Goal: Find specific page/section: Find specific page/section

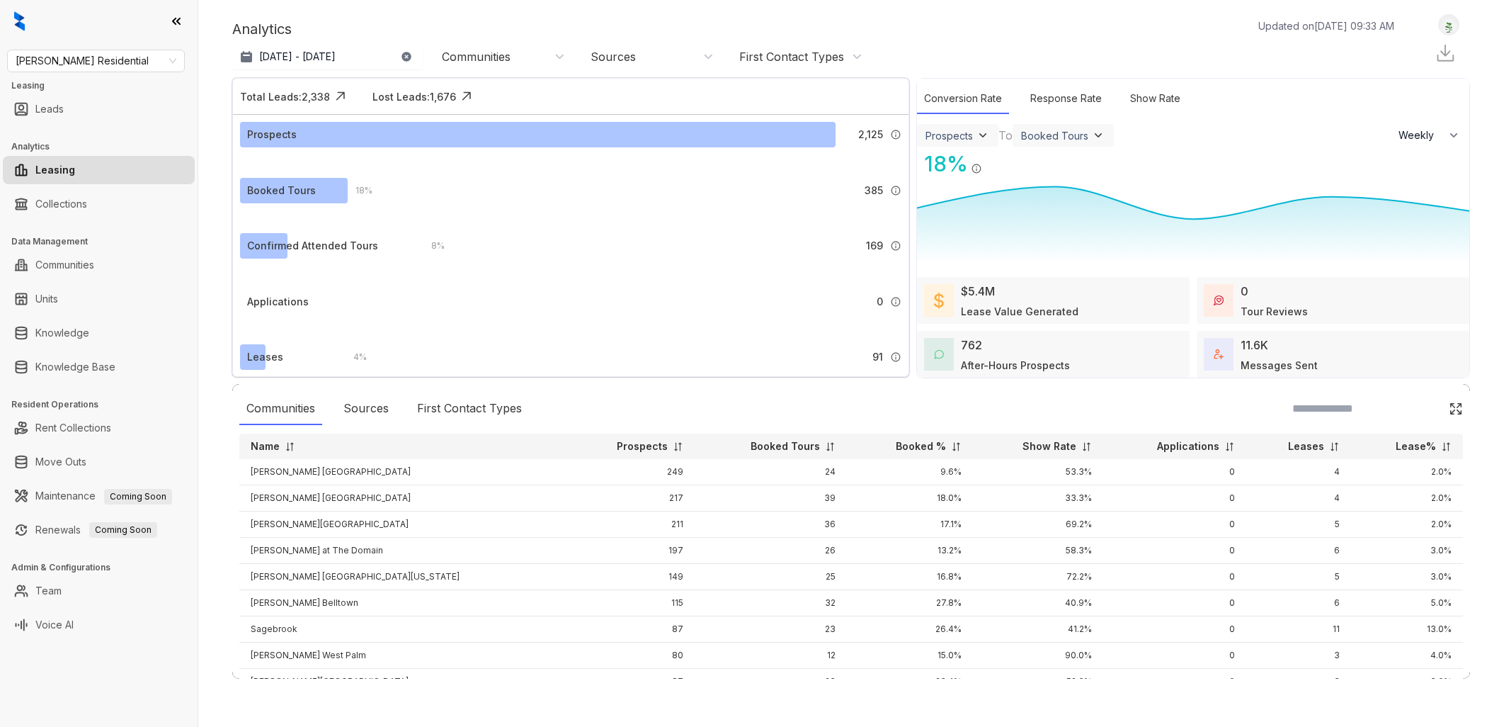
select select "******"
click at [157, 61] on span "Griffis Residential" at bounding box center [96, 60] width 161 height 21
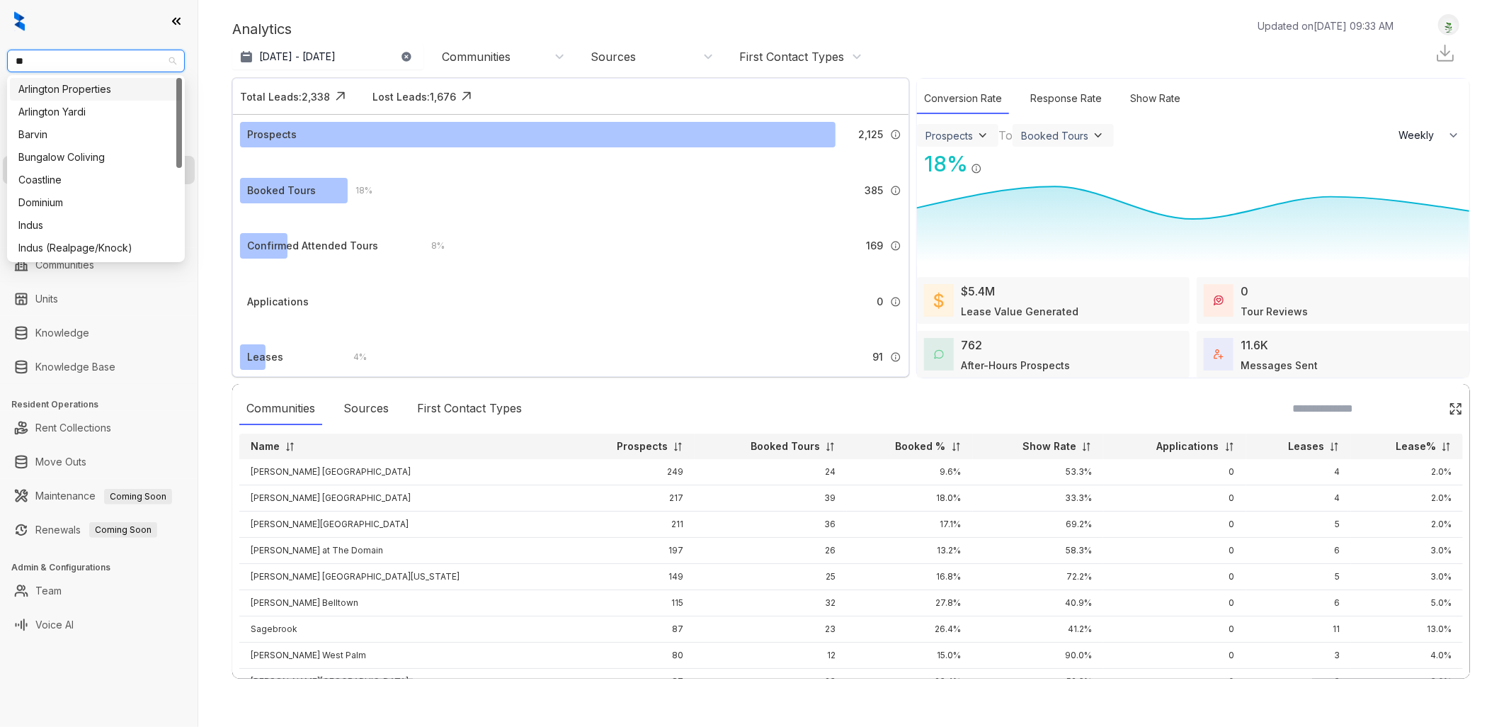
type input "***"
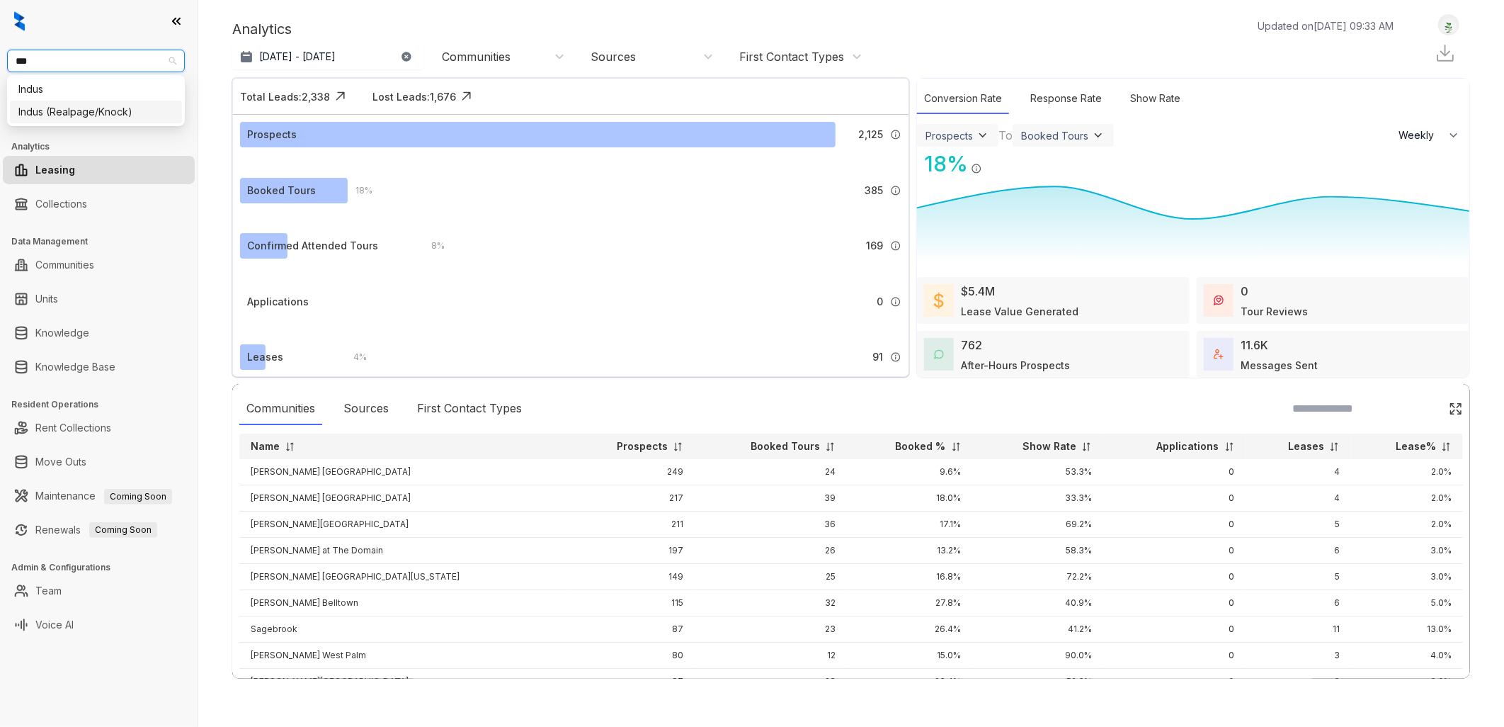
click at [89, 106] on div "Indus (Realpage/Knock)" at bounding box center [95, 112] width 155 height 16
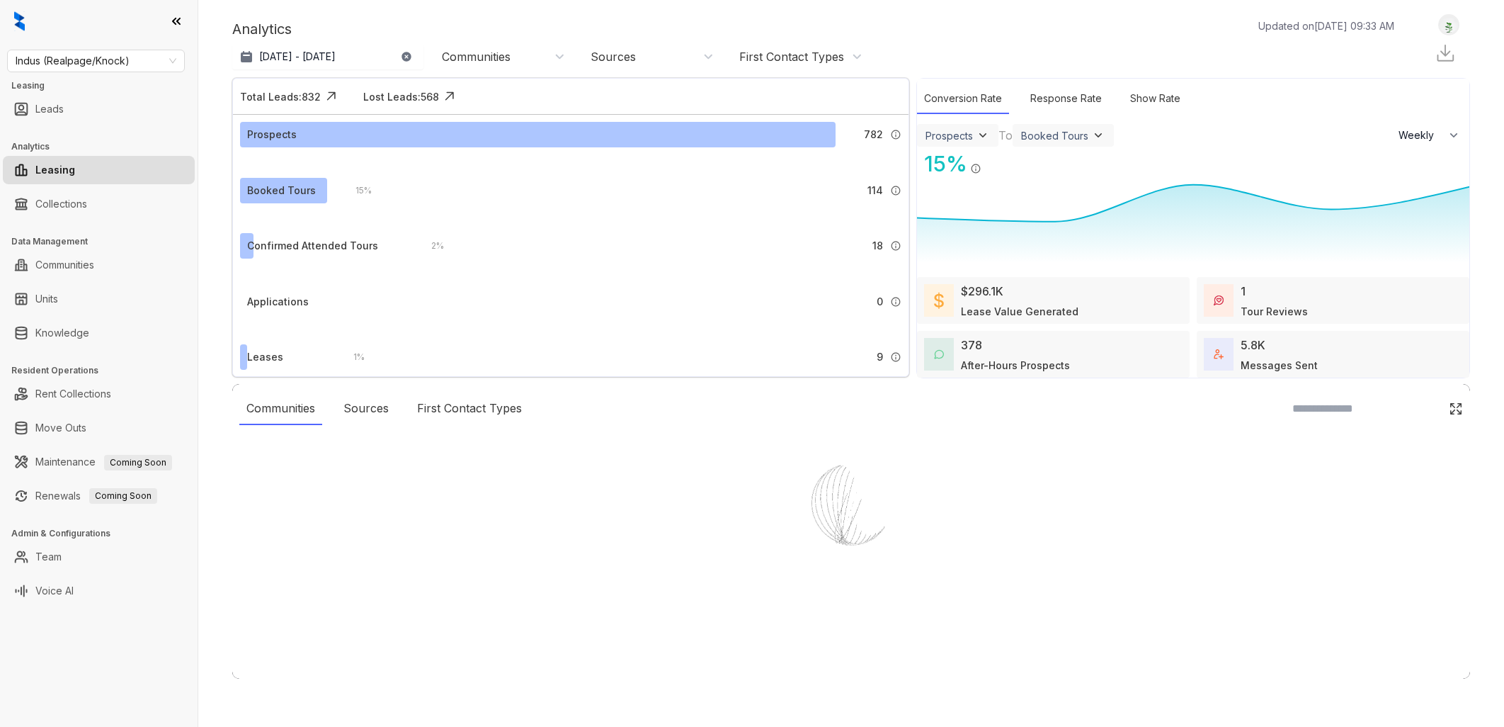
select select "******"
click at [92, 331] on div at bounding box center [752, 363] width 1504 height 727
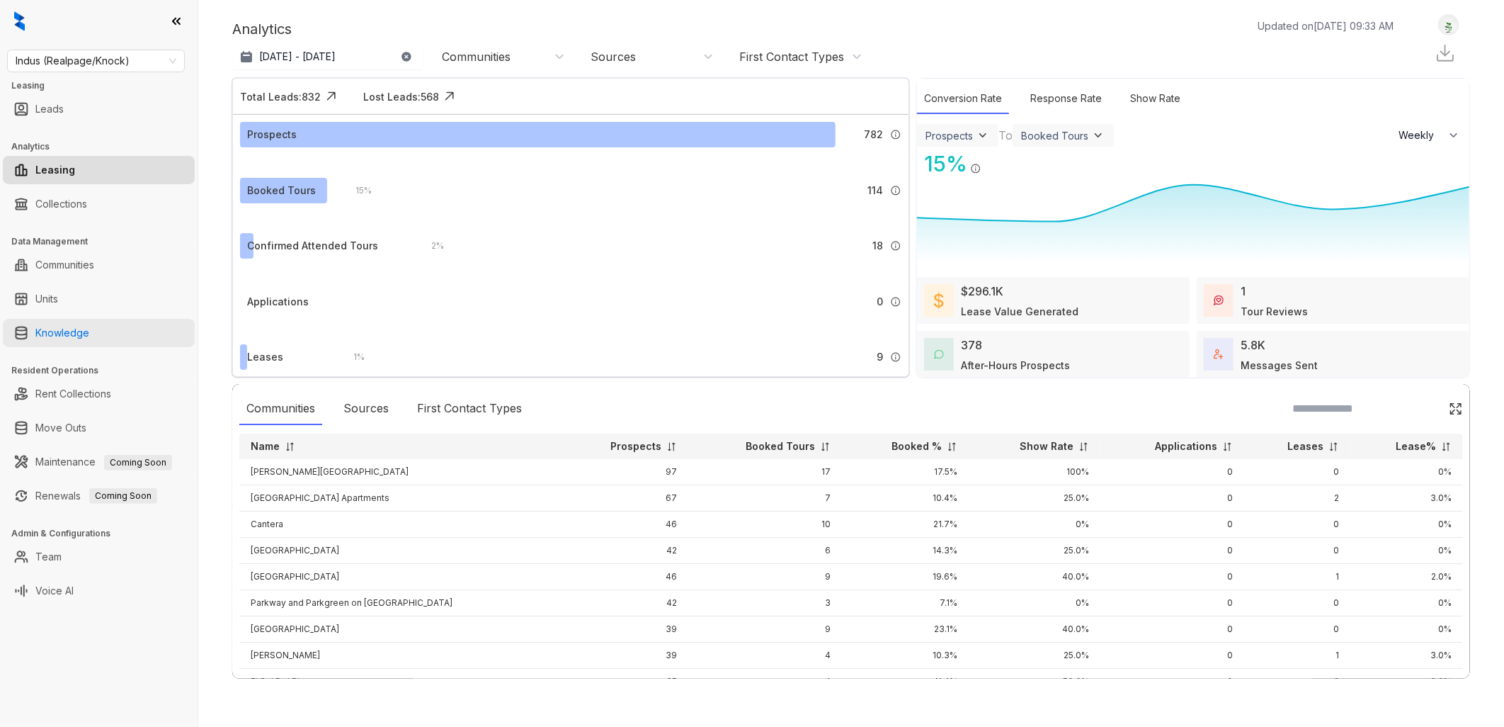
click at [79, 334] on link "Knowledge" at bounding box center [62, 333] width 54 height 28
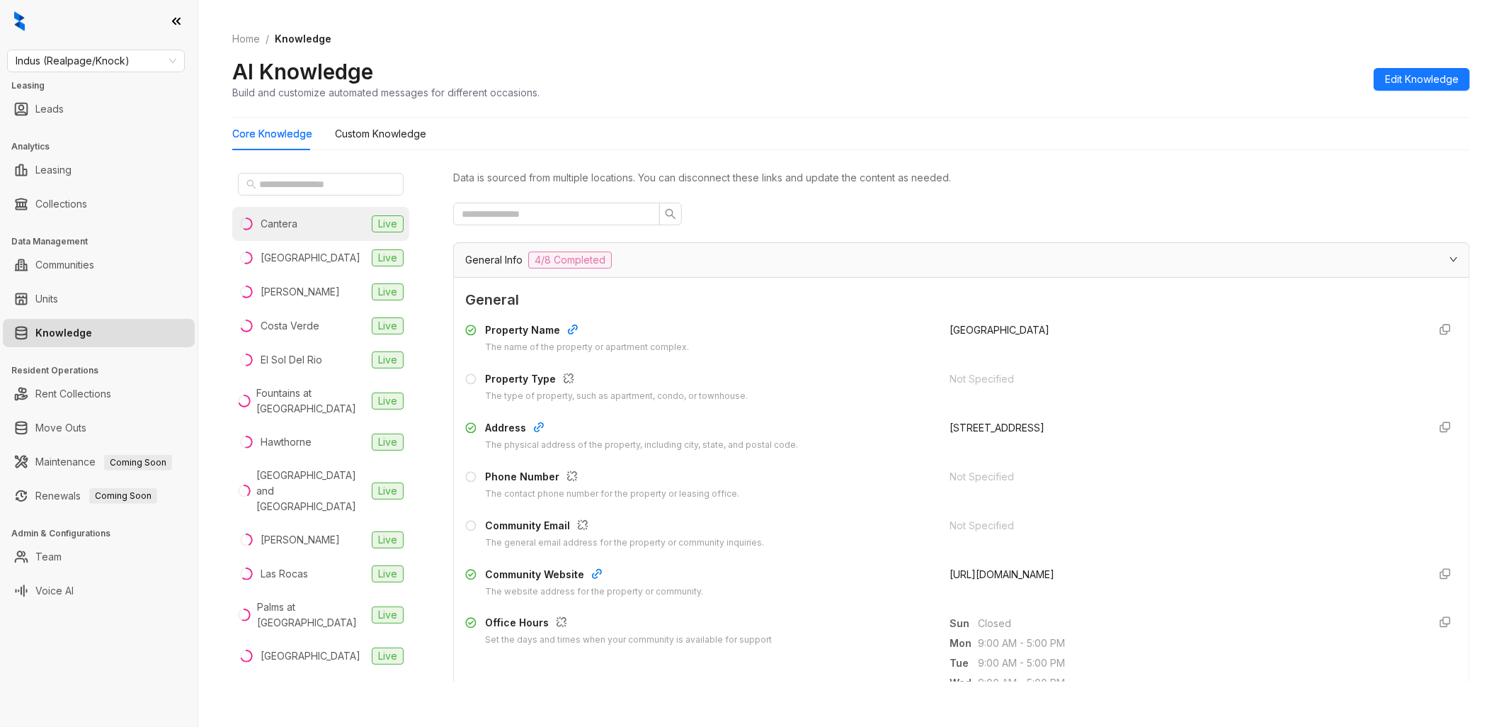
click at [315, 215] on li "Cantera Live" at bounding box center [320, 224] width 177 height 34
click at [305, 253] on div "[GEOGRAPHIC_DATA]" at bounding box center [311, 258] width 100 height 16
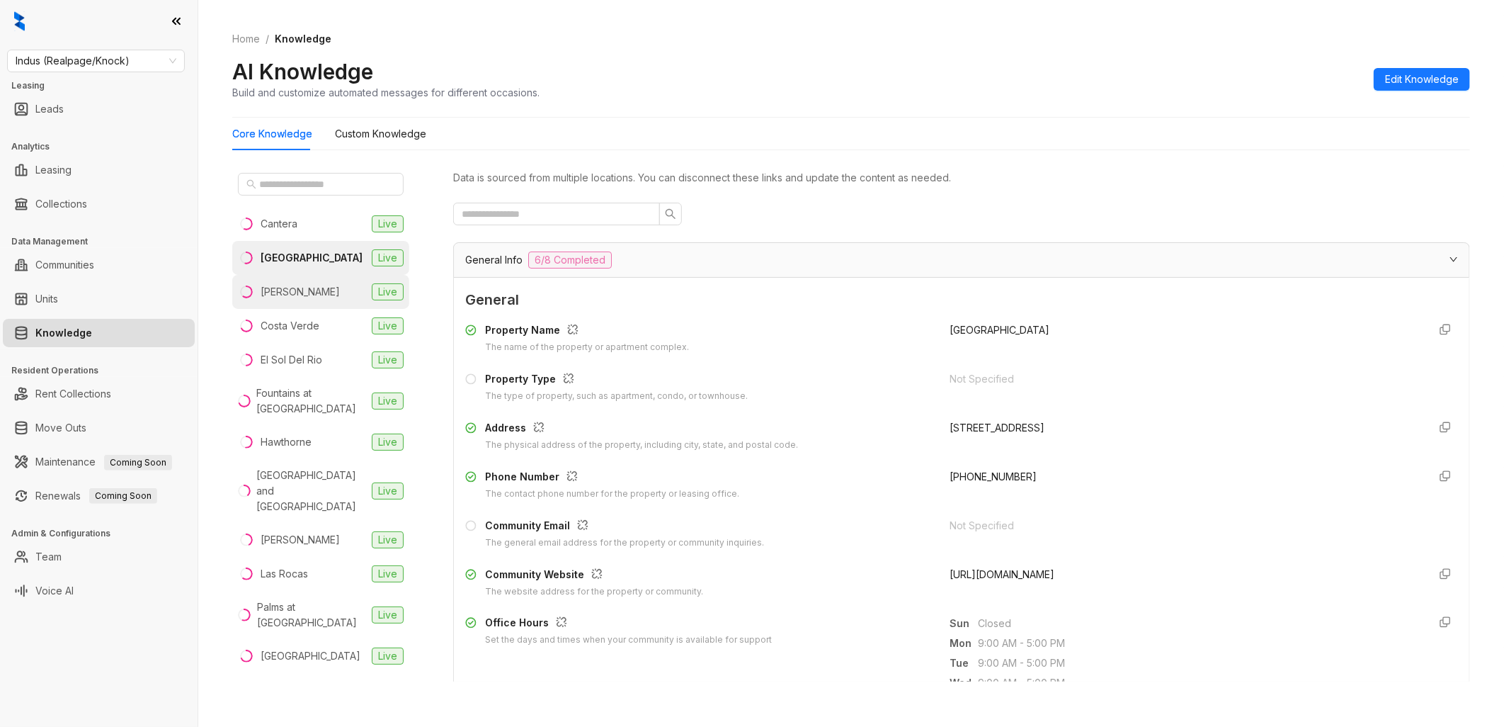
click at [302, 286] on div "[PERSON_NAME]" at bounding box center [300, 292] width 79 height 16
click at [297, 327] on div "Costa Verde" at bounding box center [290, 326] width 59 height 16
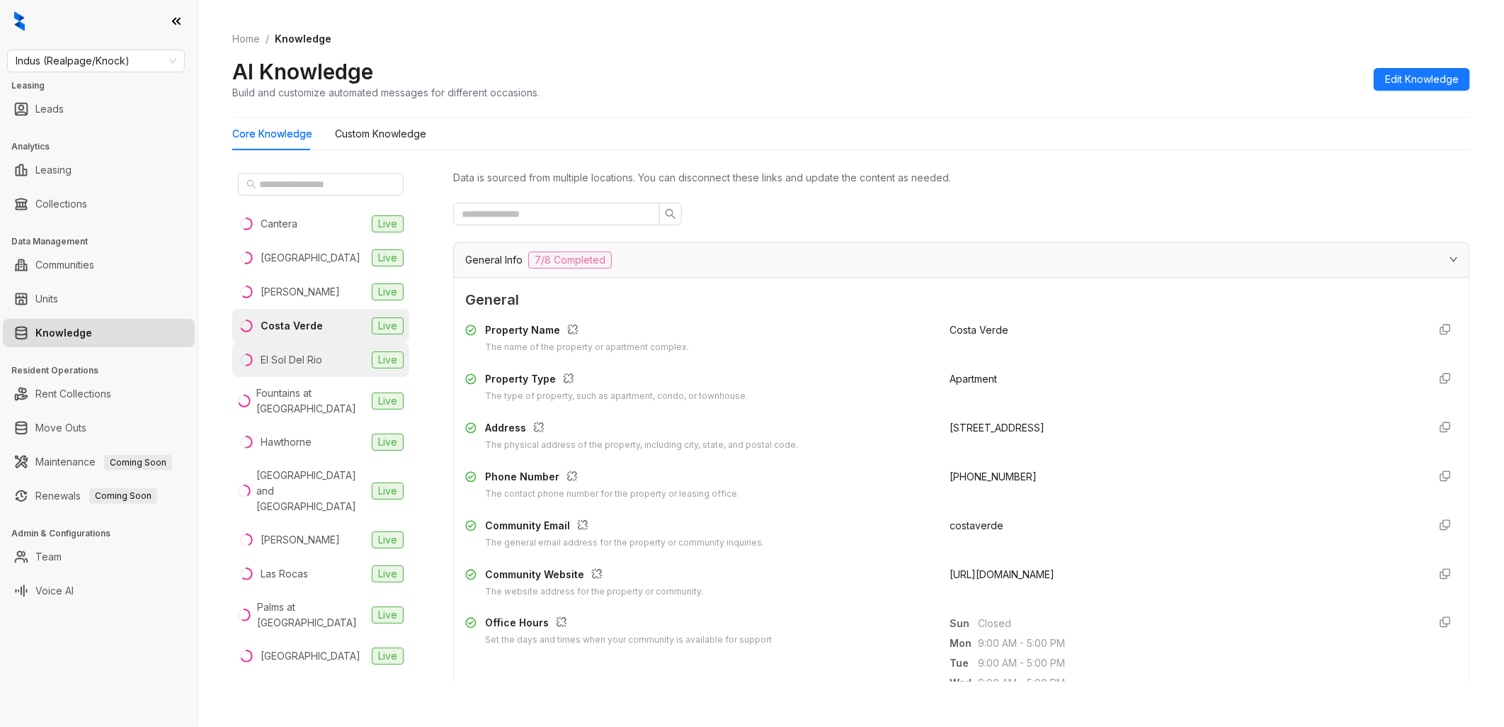
click at [314, 356] on div "El Sol Del Rio" at bounding box center [292, 360] width 62 height 16
click at [317, 402] on div "Fountains at [GEOGRAPHIC_DATA]" at bounding box center [311, 400] width 110 height 31
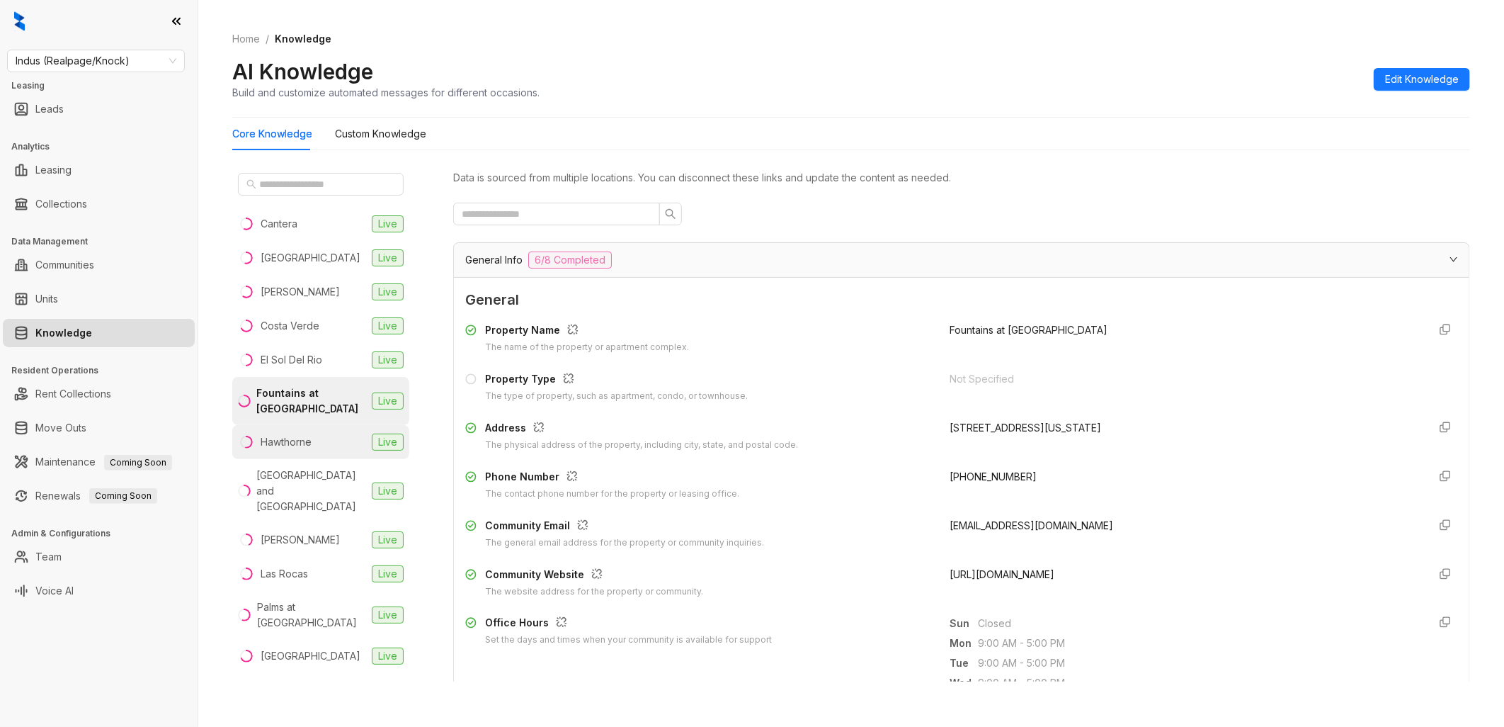
click at [288, 448] on div "Hawthorne" at bounding box center [286, 442] width 51 height 16
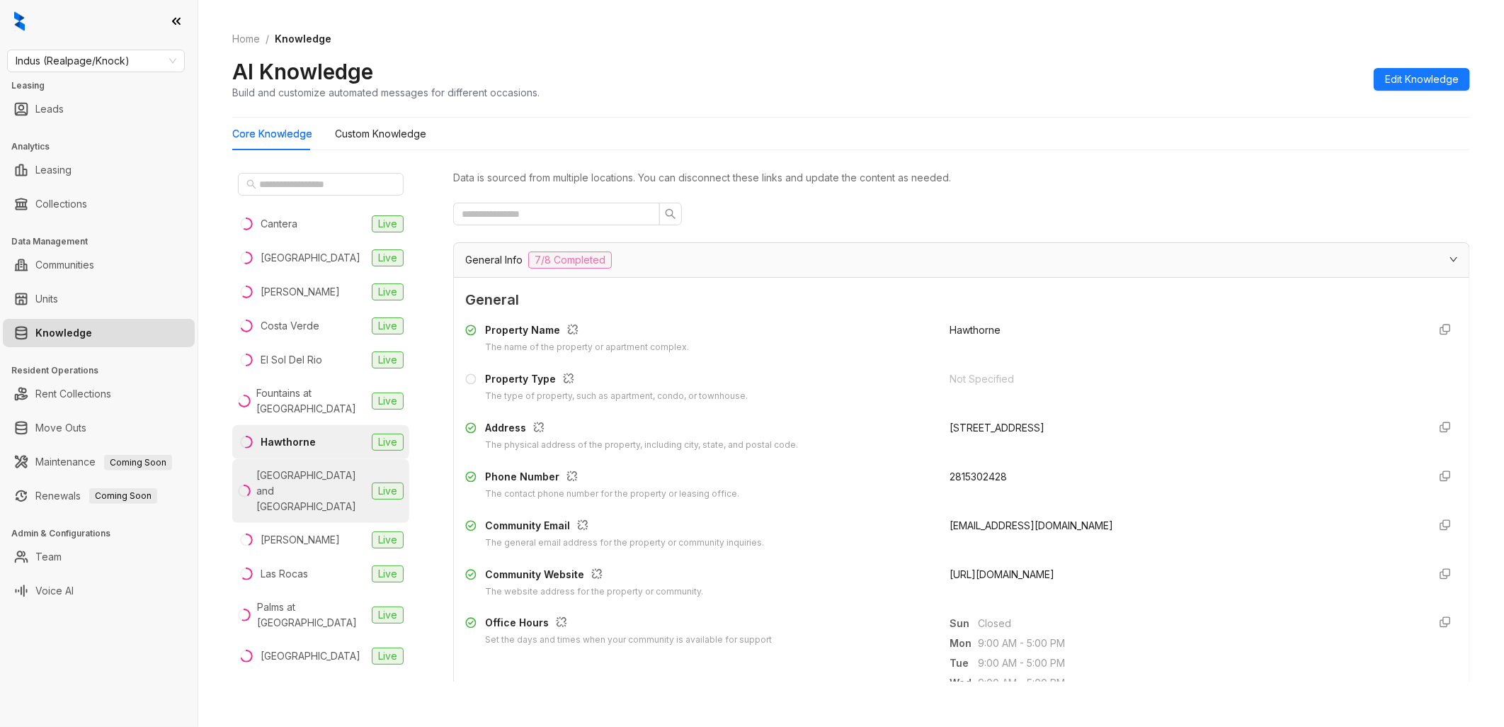
click at [299, 477] on div "[GEOGRAPHIC_DATA] and [GEOGRAPHIC_DATA]" at bounding box center [311, 490] width 110 height 47
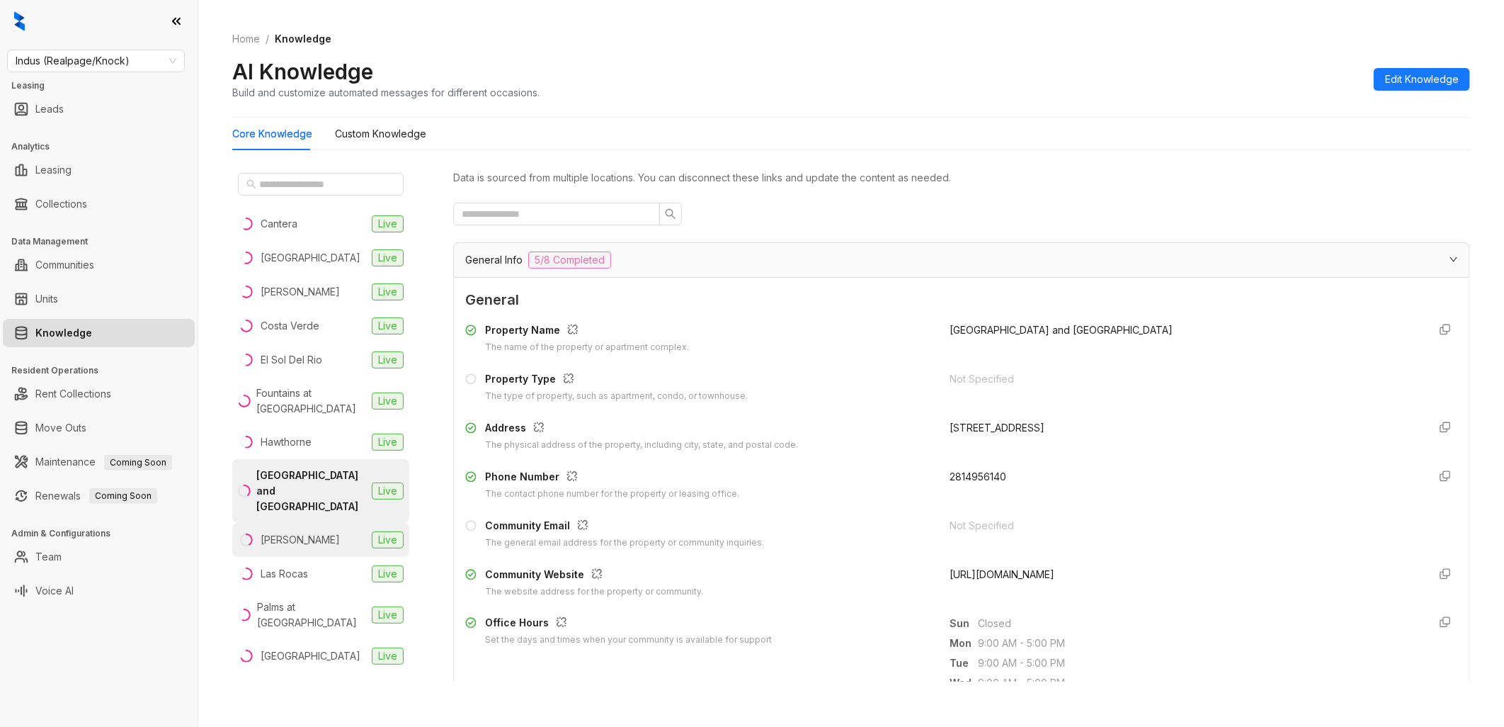
click at [303, 543] on div "[PERSON_NAME]" at bounding box center [300, 540] width 79 height 16
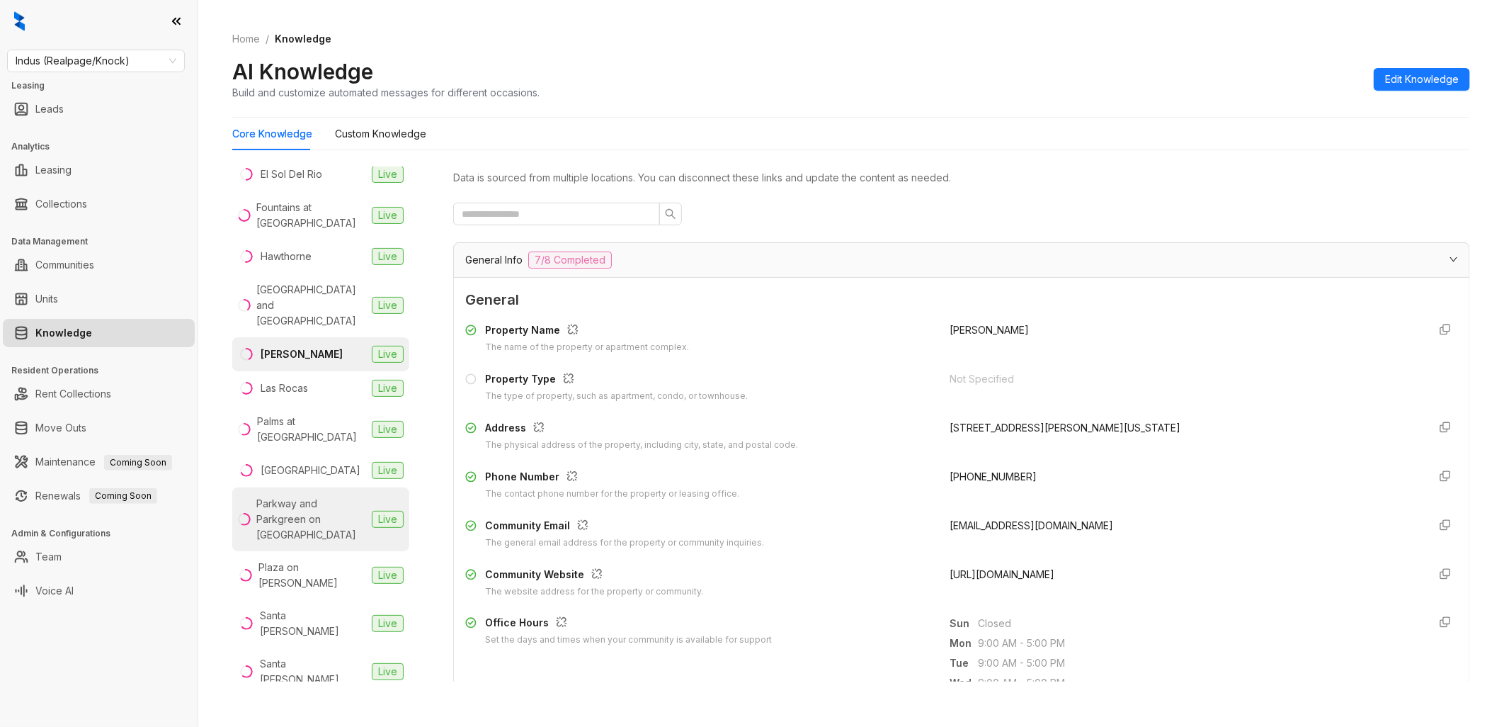
scroll to position [236, 0]
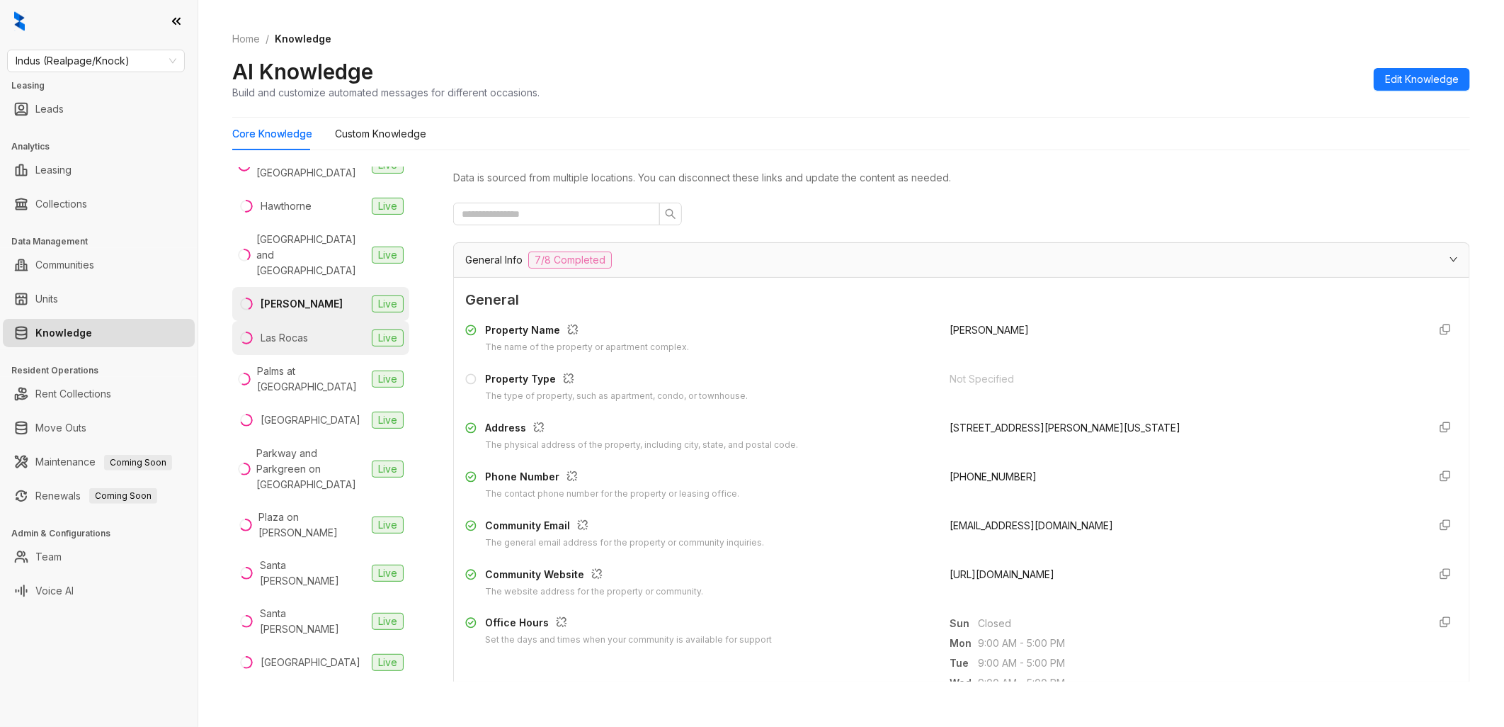
click at [305, 340] on div "Las Rocas" at bounding box center [284, 338] width 47 height 16
click at [312, 380] on div "Palms at [GEOGRAPHIC_DATA]" at bounding box center [311, 378] width 109 height 31
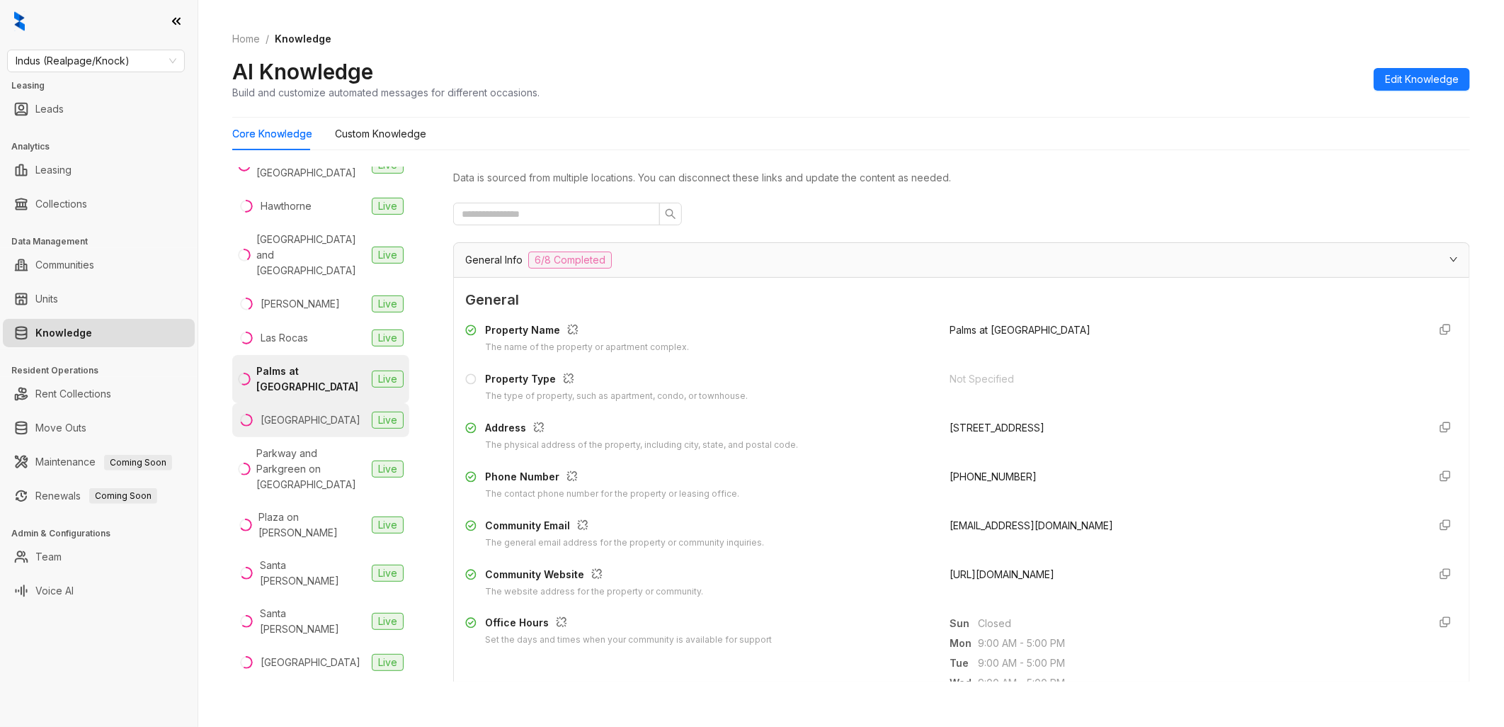
click at [320, 414] on li "Park Pointe Live" at bounding box center [320, 420] width 177 height 34
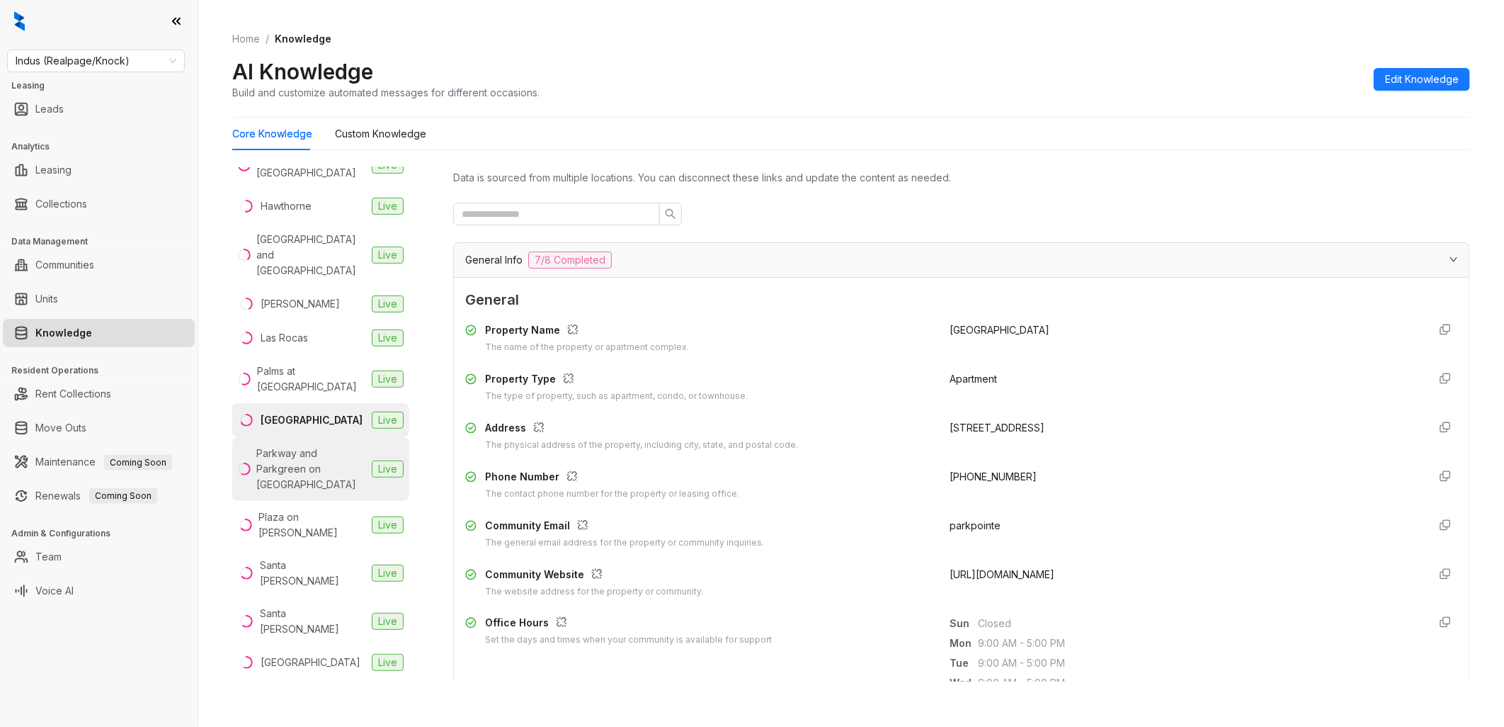
click at [285, 462] on div "Parkway and Parkgreen on [GEOGRAPHIC_DATA]" at bounding box center [311, 468] width 110 height 47
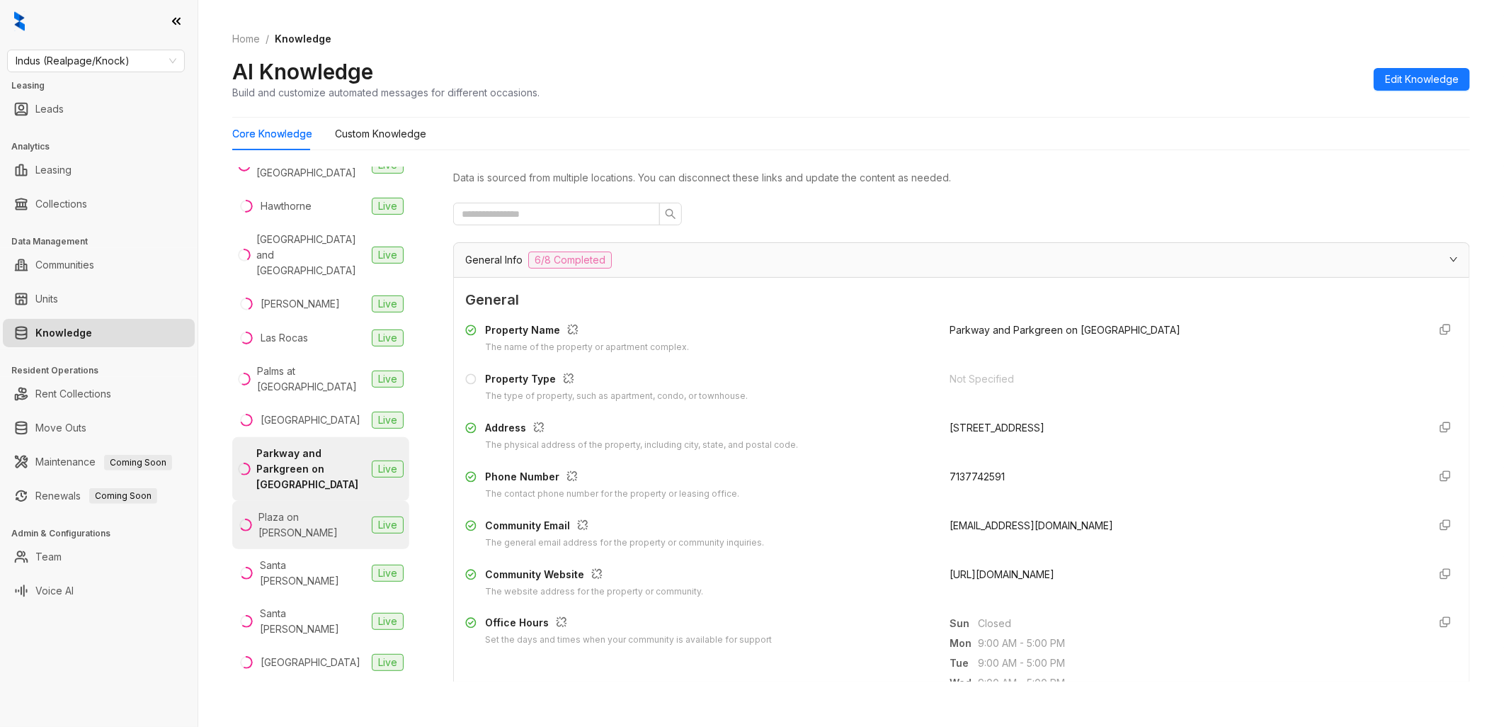
click at [327, 521] on div "Plaza on [PERSON_NAME]" at bounding box center [312, 524] width 108 height 31
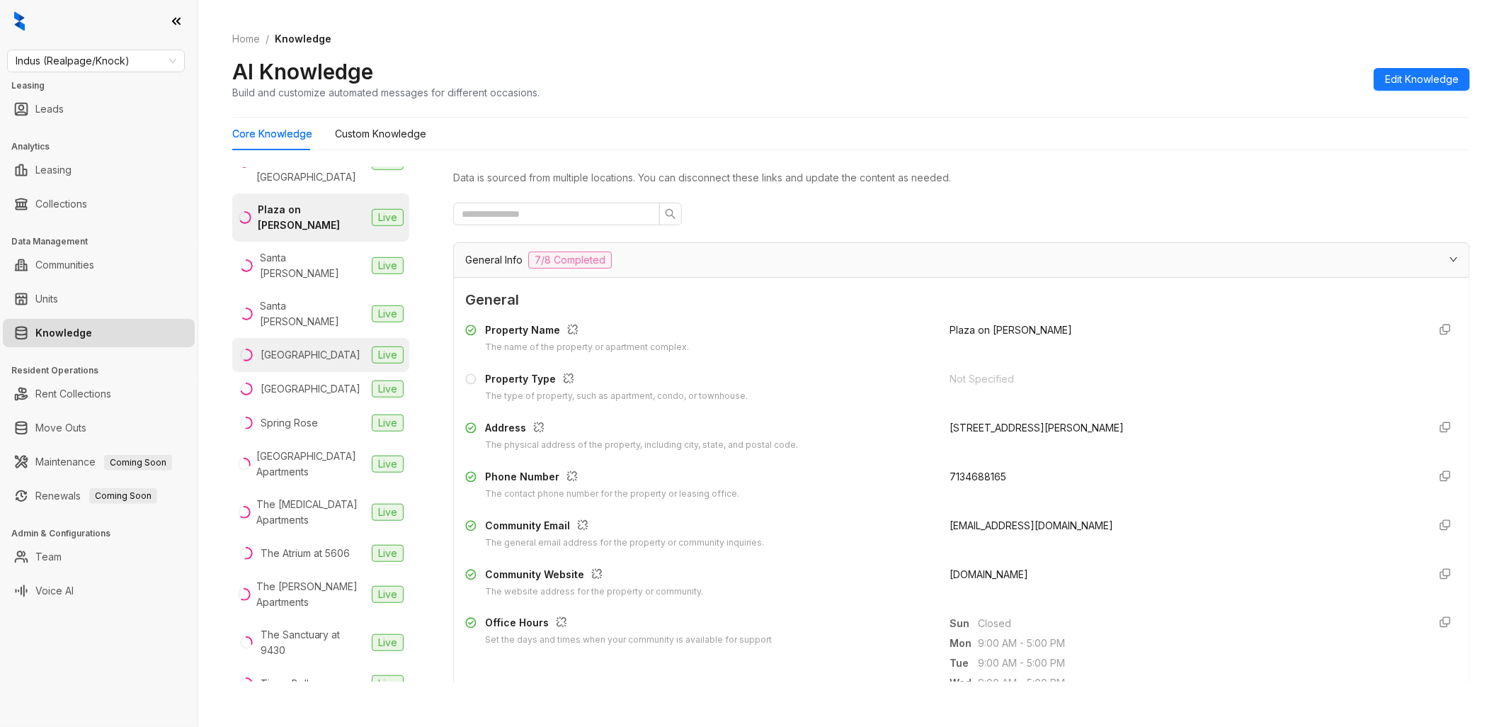
scroll to position [550, 0]
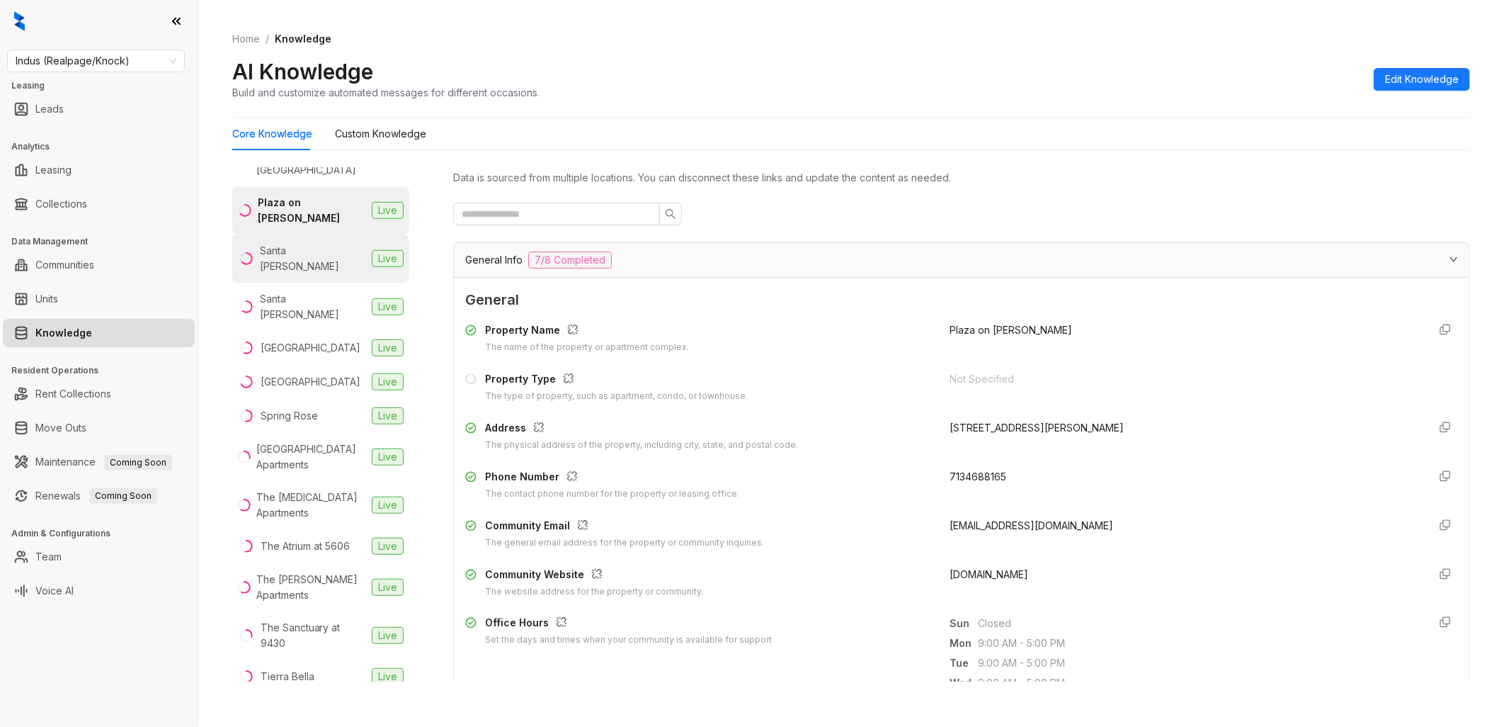
click at [341, 243] on li "Santa [PERSON_NAME] Live" at bounding box center [320, 258] width 177 height 48
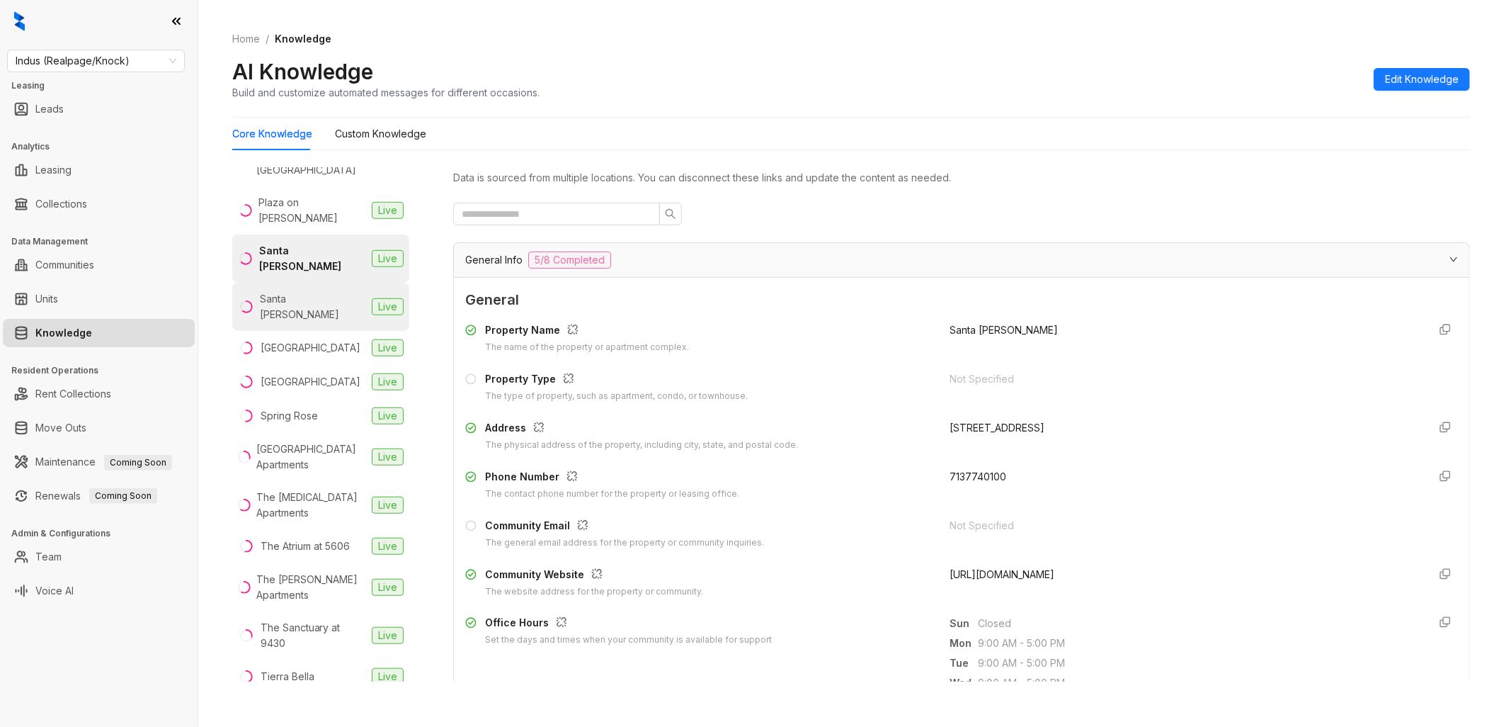
click at [322, 283] on li "Santa [PERSON_NAME] Live" at bounding box center [320, 307] width 177 height 48
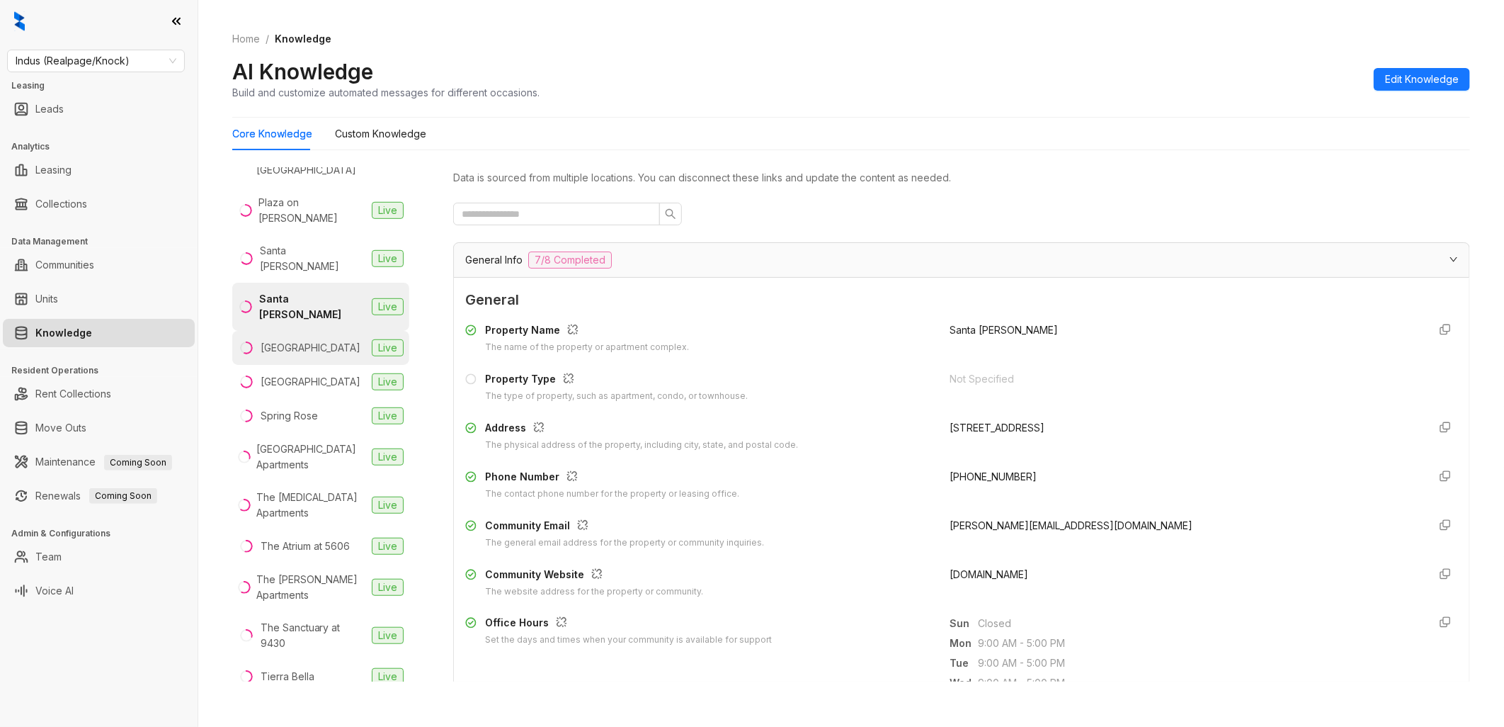
click at [303, 340] on div "[GEOGRAPHIC_DATA]" at bounding box center [311, 348] width 100 height 16
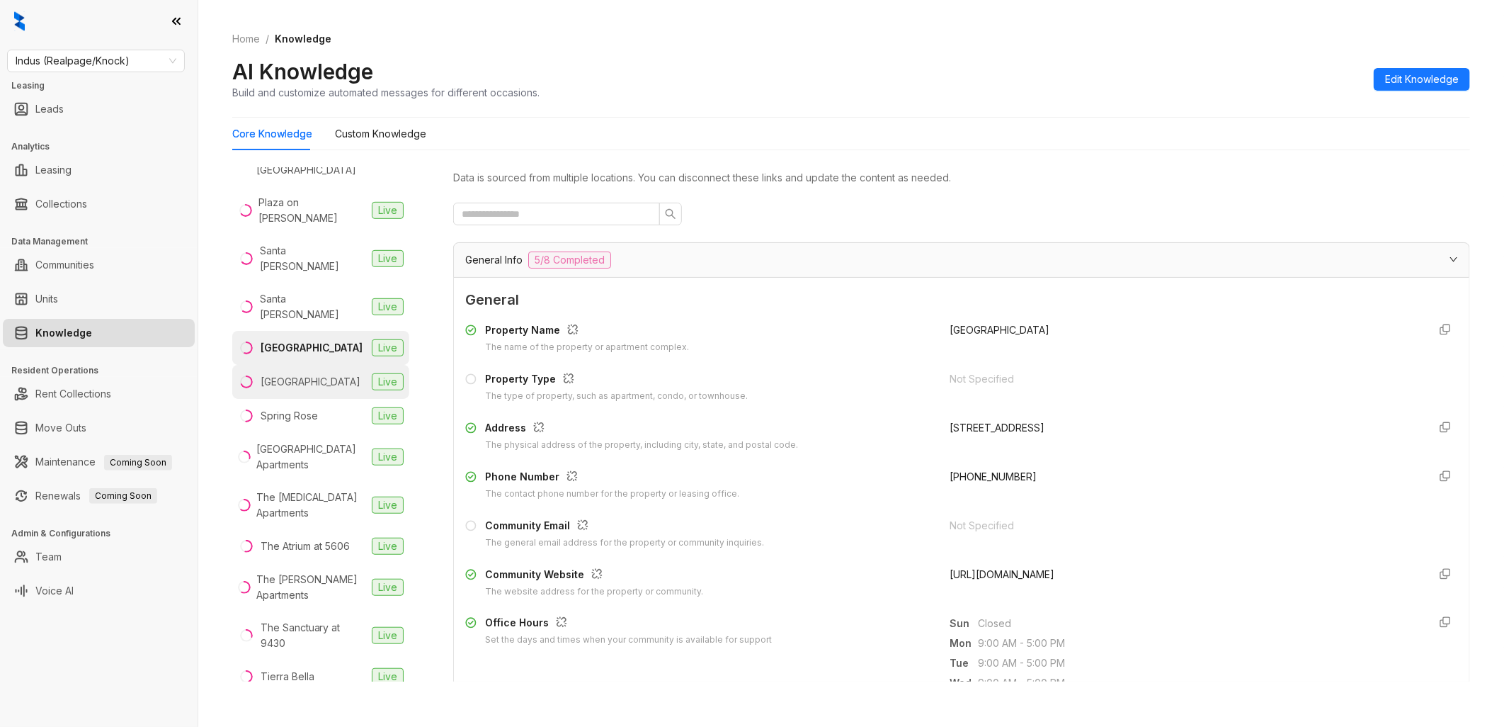
click at [334, 365] on li "Spring Gardens Live" at bounding box center [320, 382] width 177 height 34
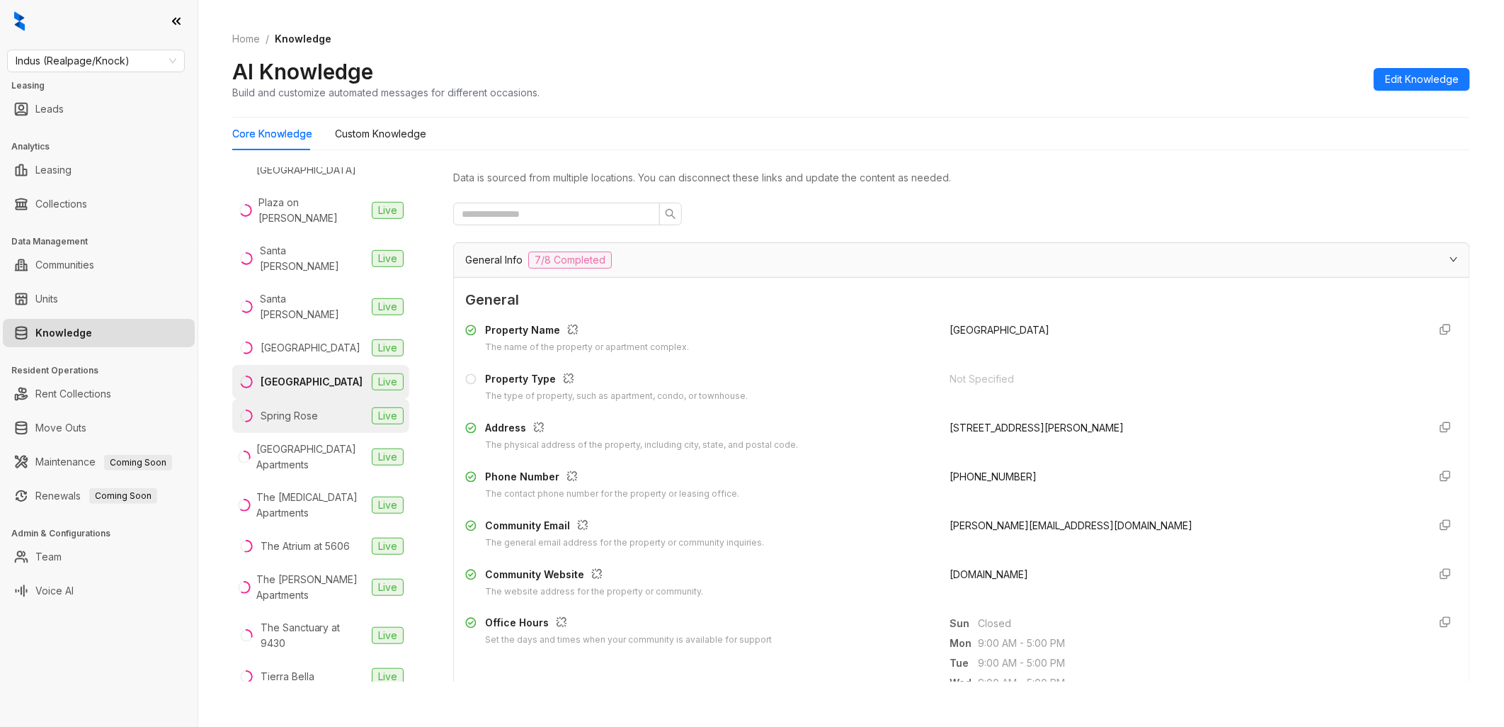
click at [312, 408] on div "Spring Rose" at bounding box center [289, 416] width 57 height 16
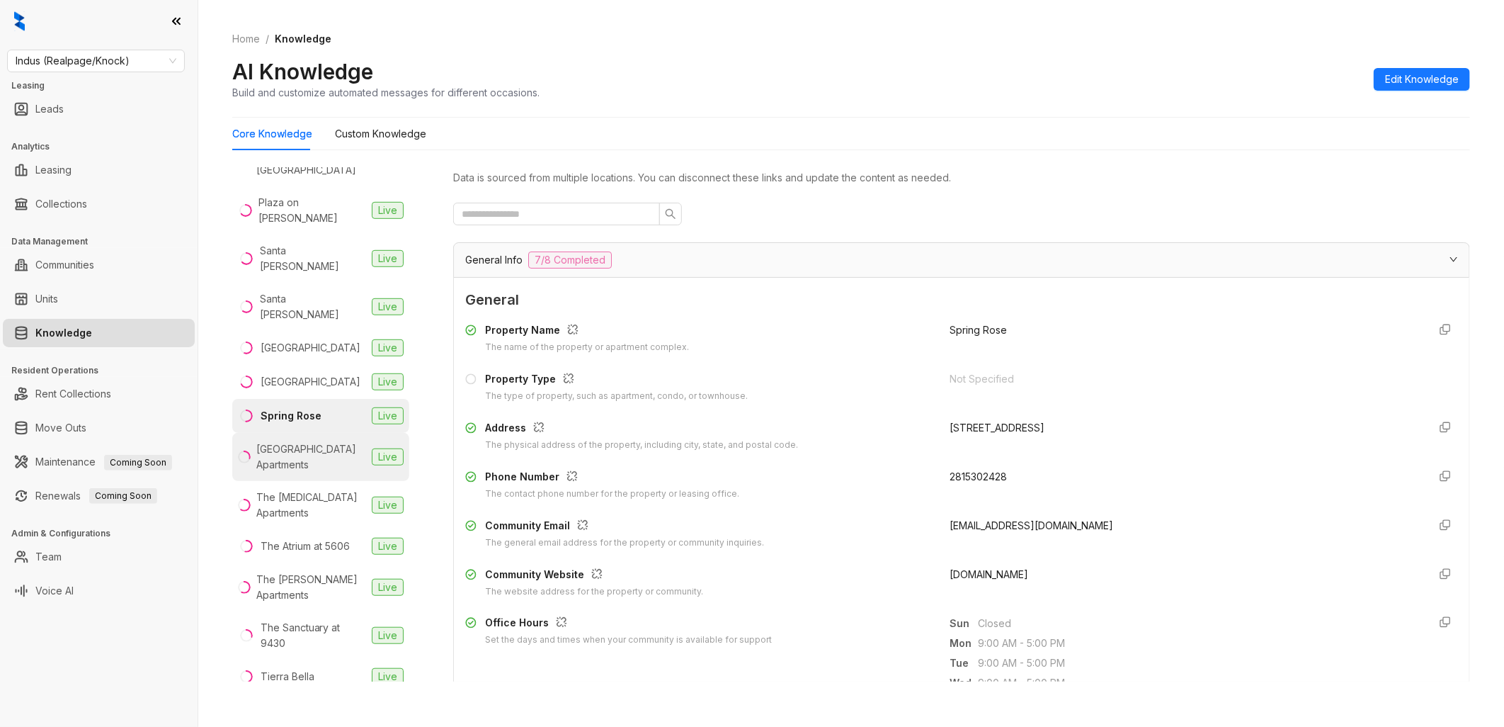
click at [308, 441] on div "[GEOGRAPHIC_DATA] Apartments" at bounding box center [311, 456] width 110 height 31
click at [340, 489] on div "The [MEDICAL_DATA] Apartments" at bounding box center [311, 504] width 110 height 31
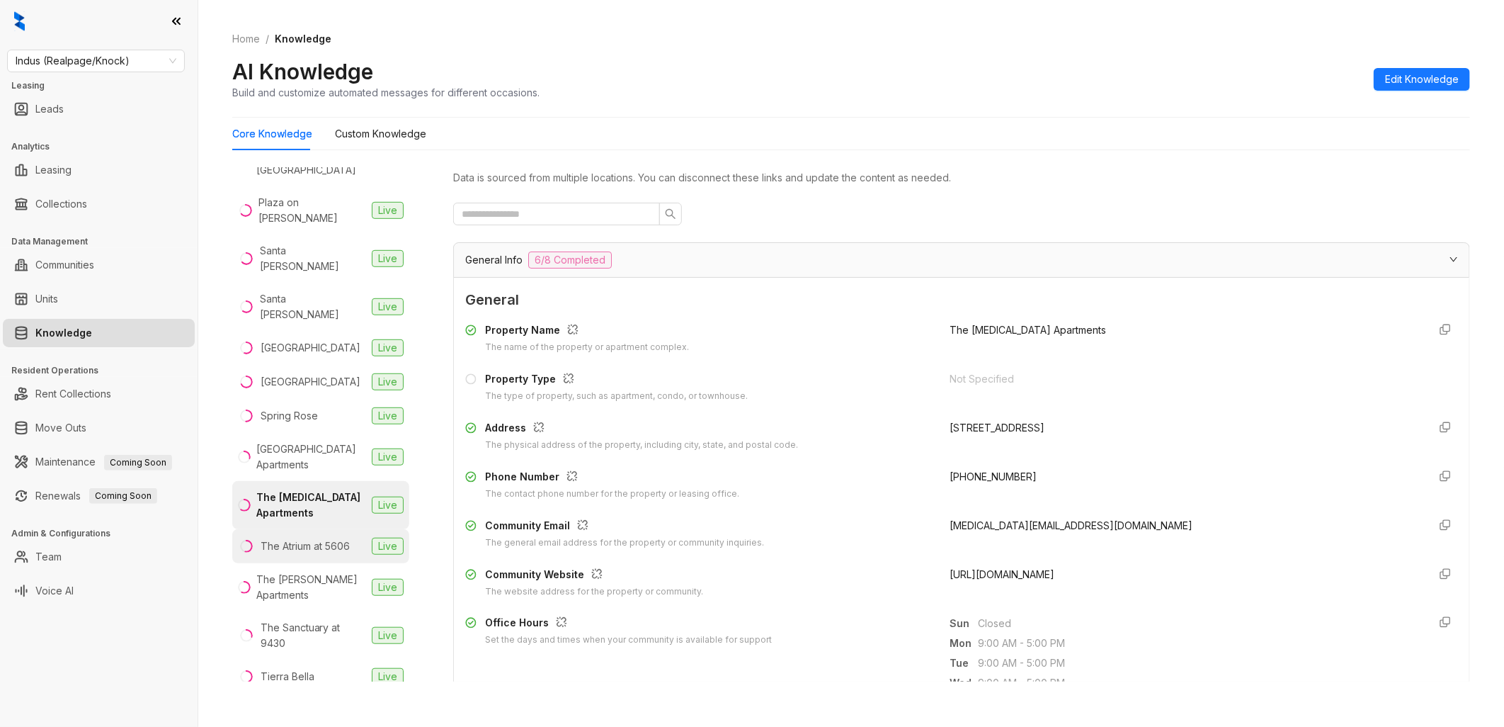
click at [329, 538] on div "The Atrium at 5606" at bounding box center [305, 546] width 89 height 16
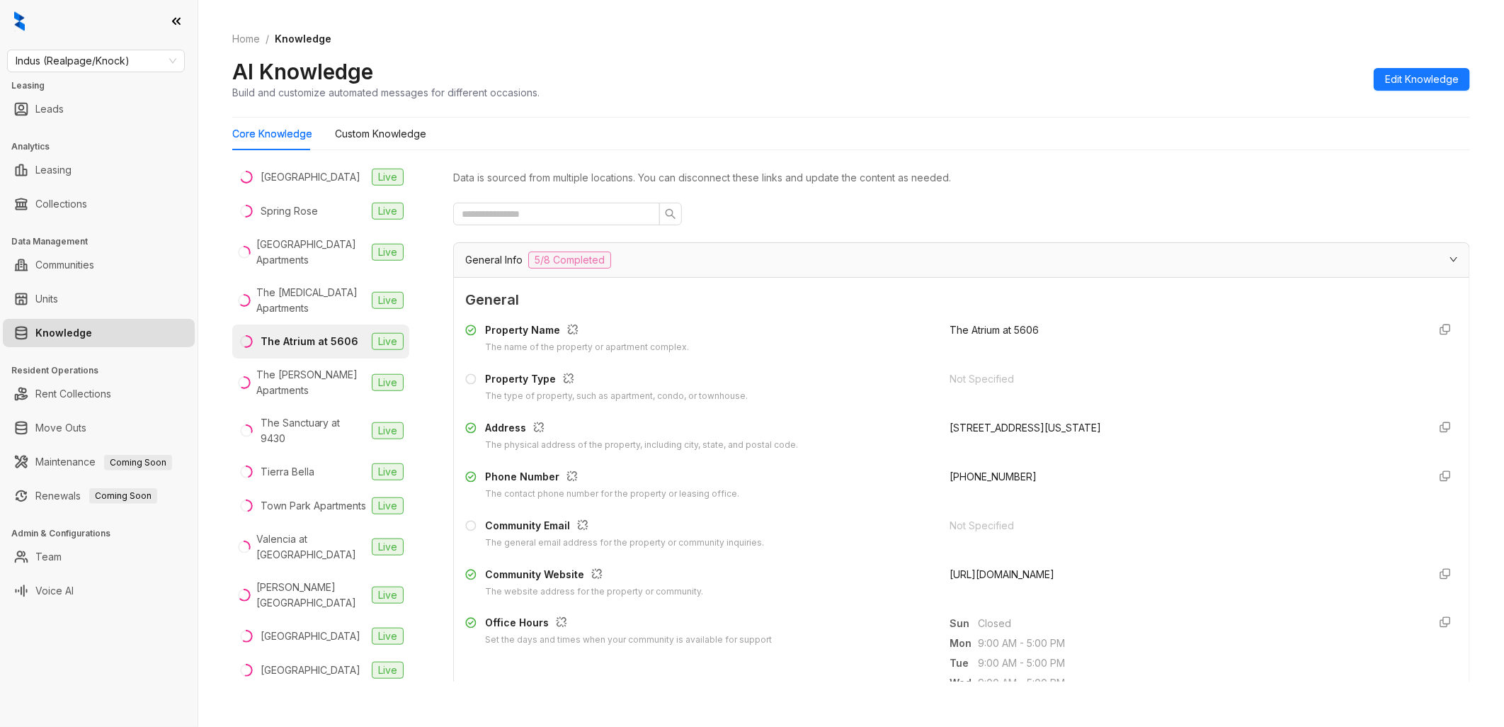
scroll to position [787, 0]
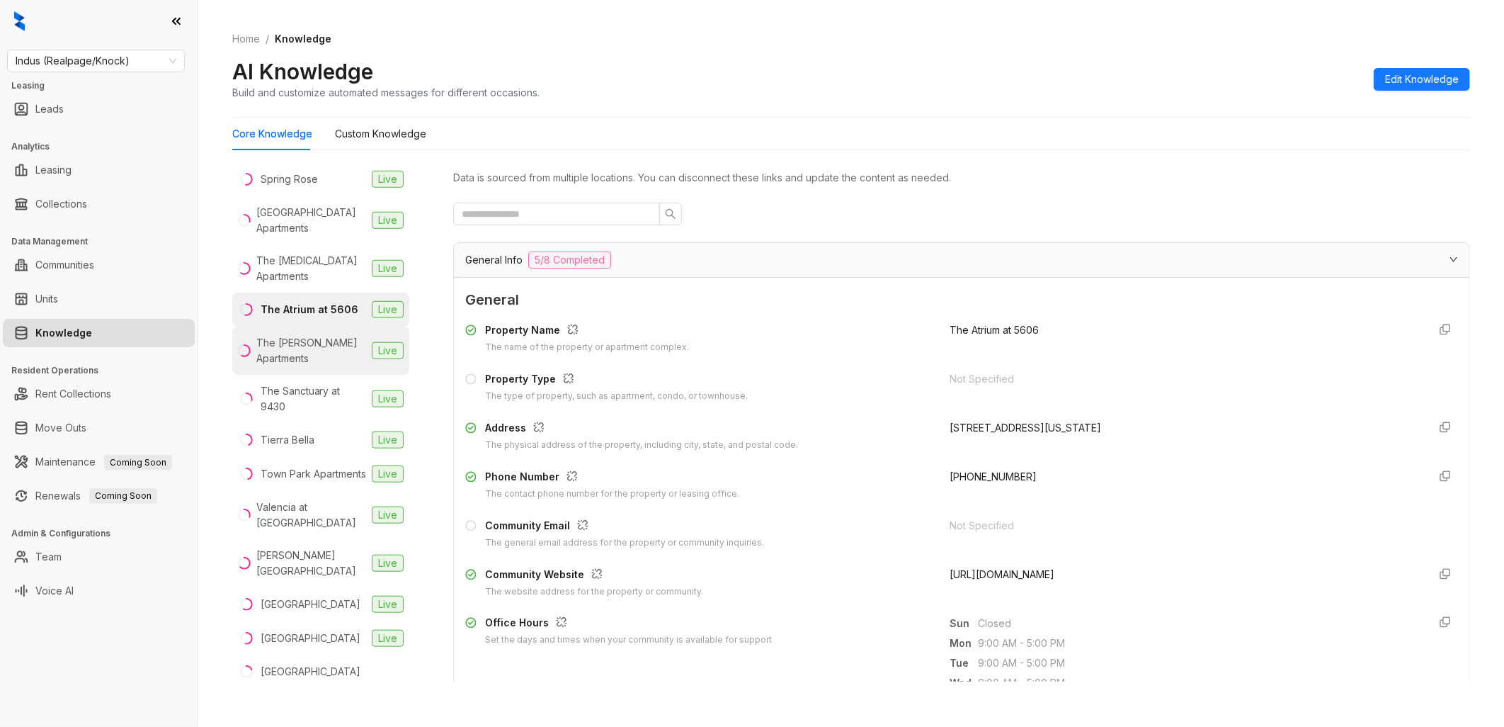
click at [313, 335] on div "The [PERSON_NAME] Apartments" at bounding box center [311, 350] width 110 height 31
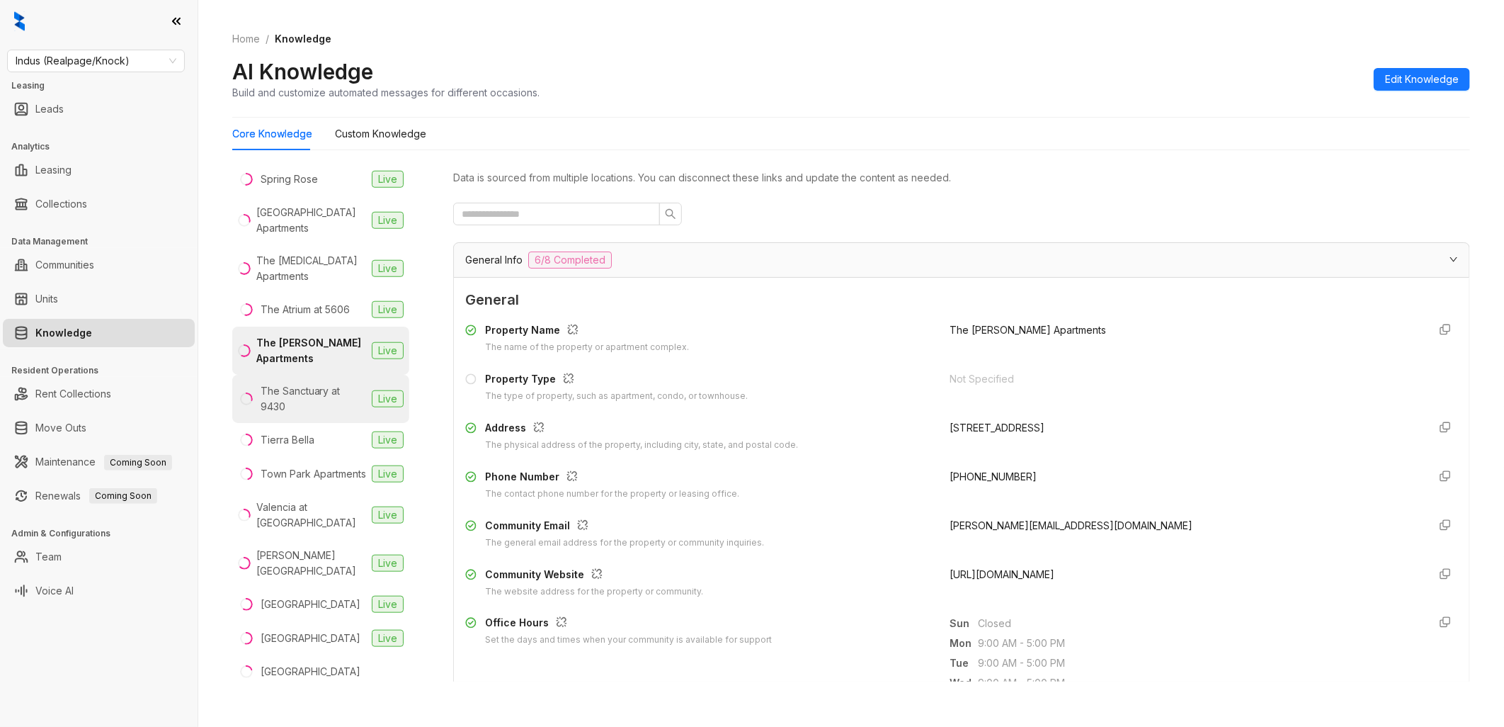
click at [313, 383] on div "The Sanctuary at 9430" at bounding box center [314, 398] width 106 height 31
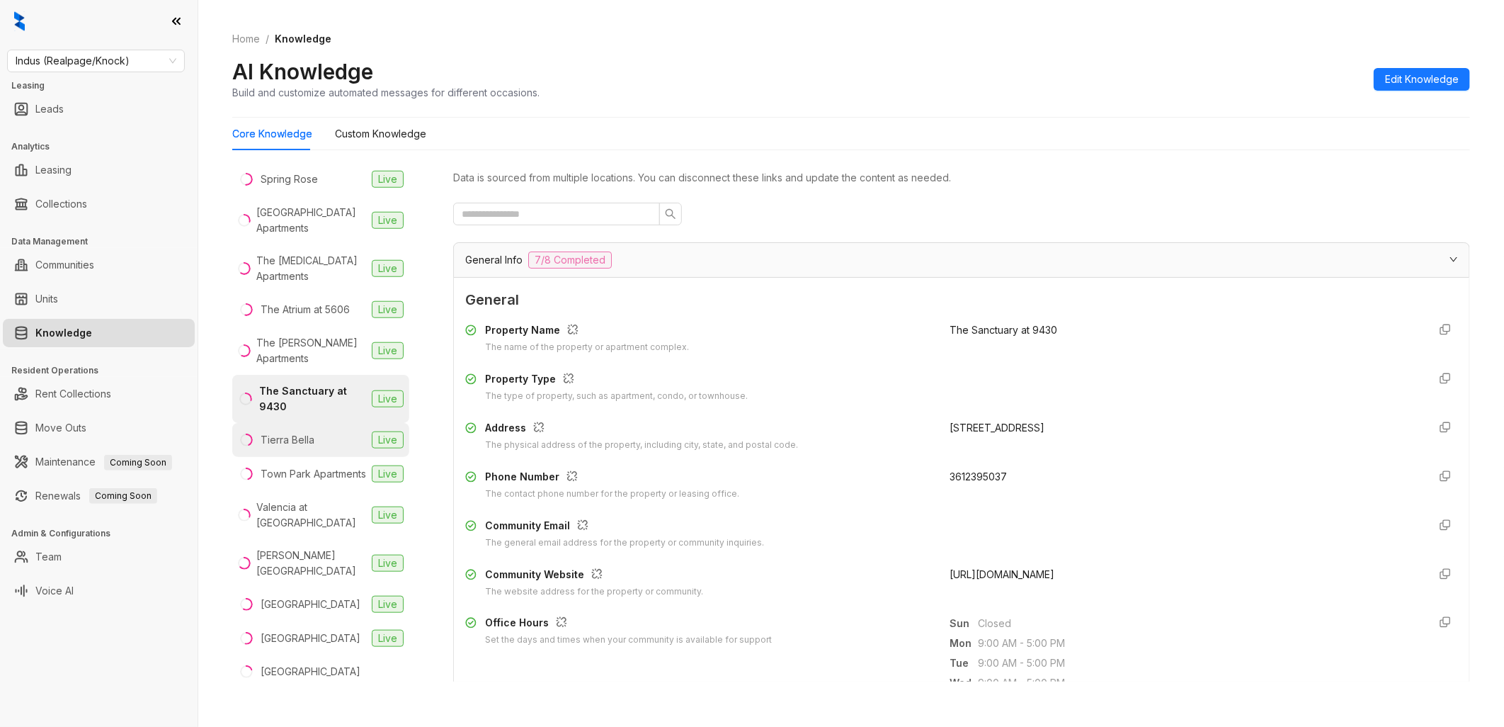
click at [314, 423] on li "Tierra Bella Live" at bounding box center [320, 440] width 177 height 34
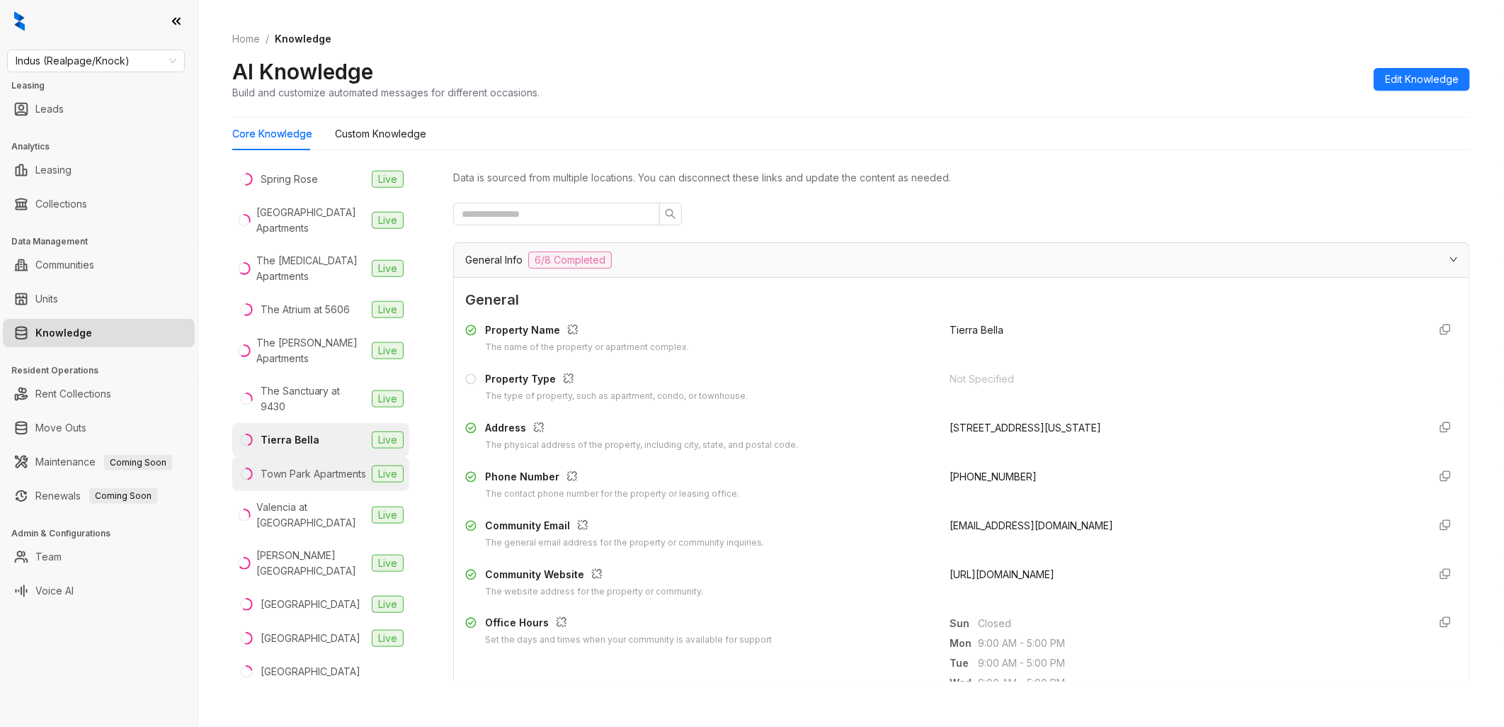
click at [314, 466] on div "Town Park Apartments" at bounding box center [314, 474] width 106 height 16
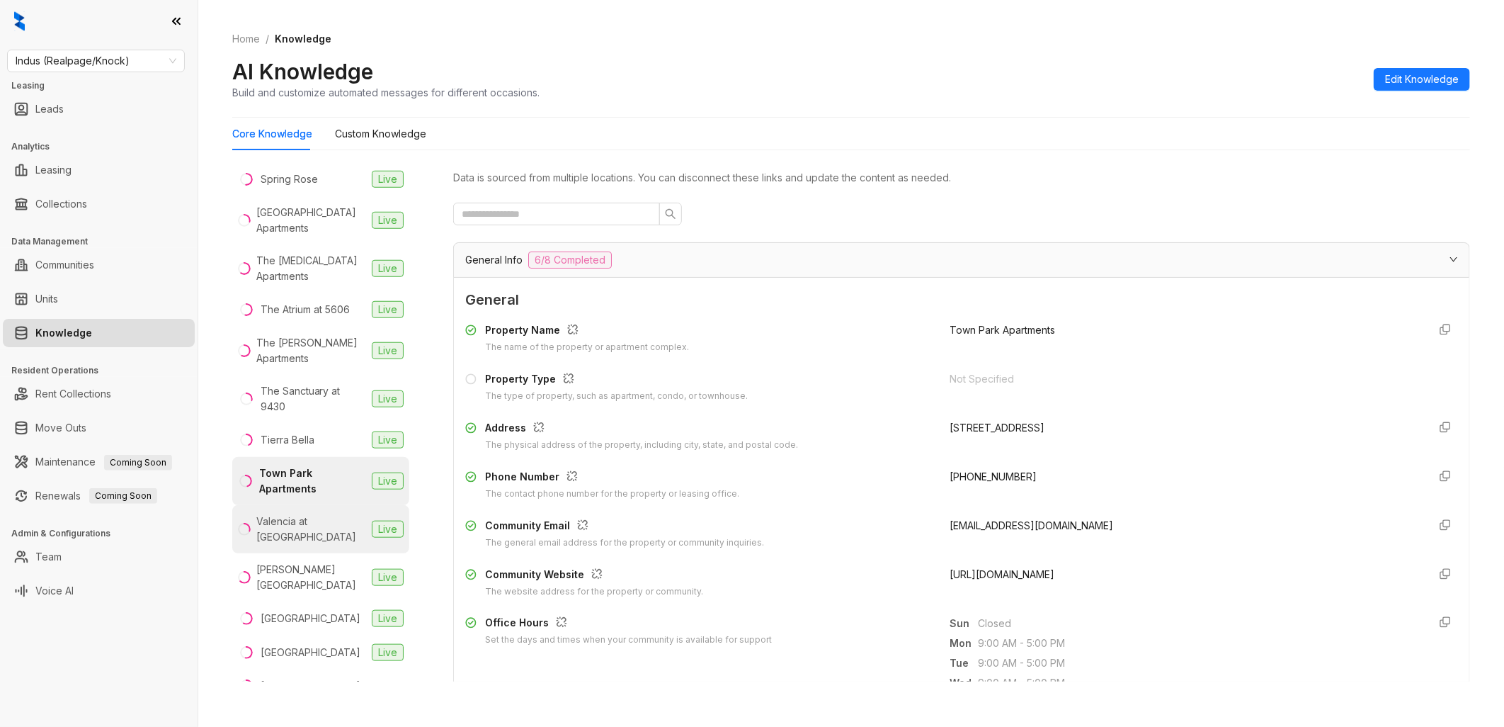
click at [327, 513] on div "Valencia at [GEOGRAPHIC_DATA]" at bounding box center [311, 528] width 110 height 31
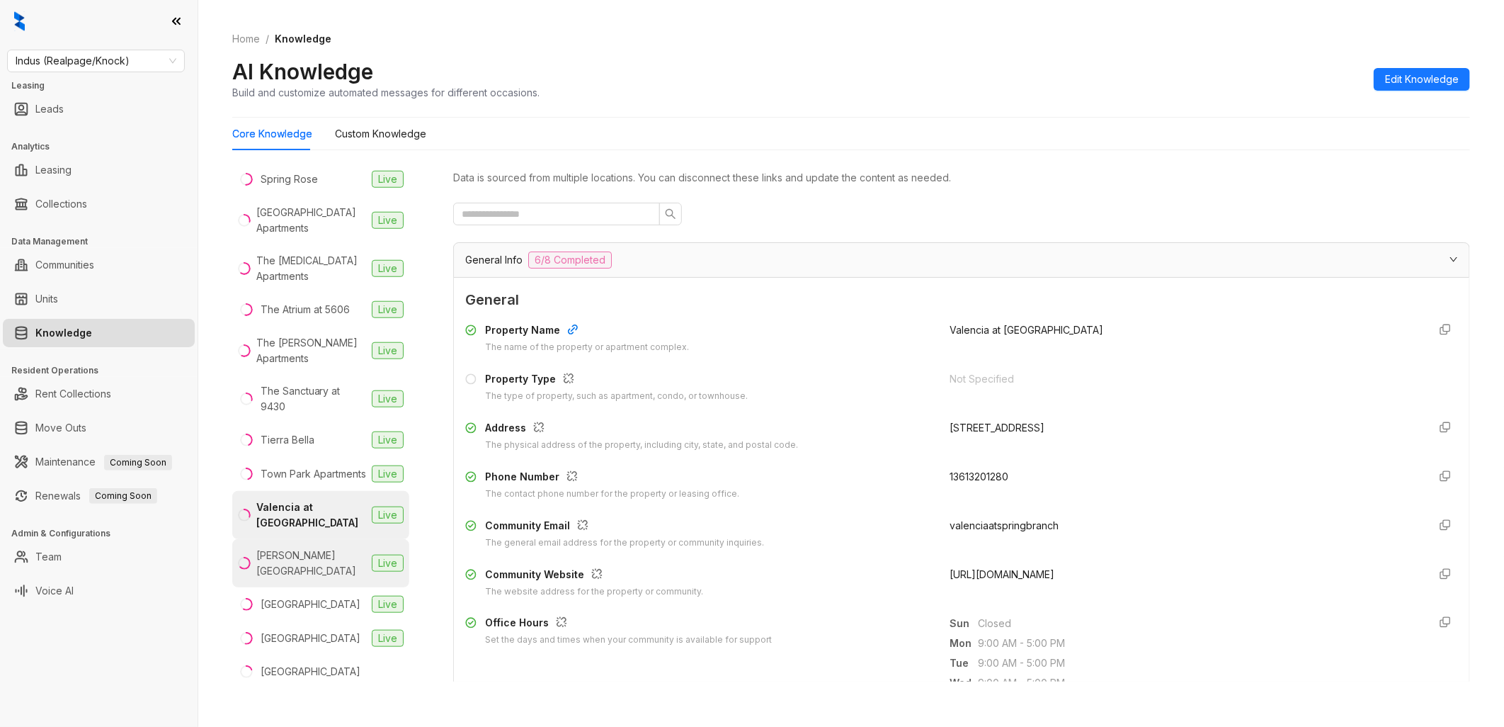
click at [300, 541] on li "[PERSON_NAME] Vista Live" at bounding box center [320, 563] width 177 height 48
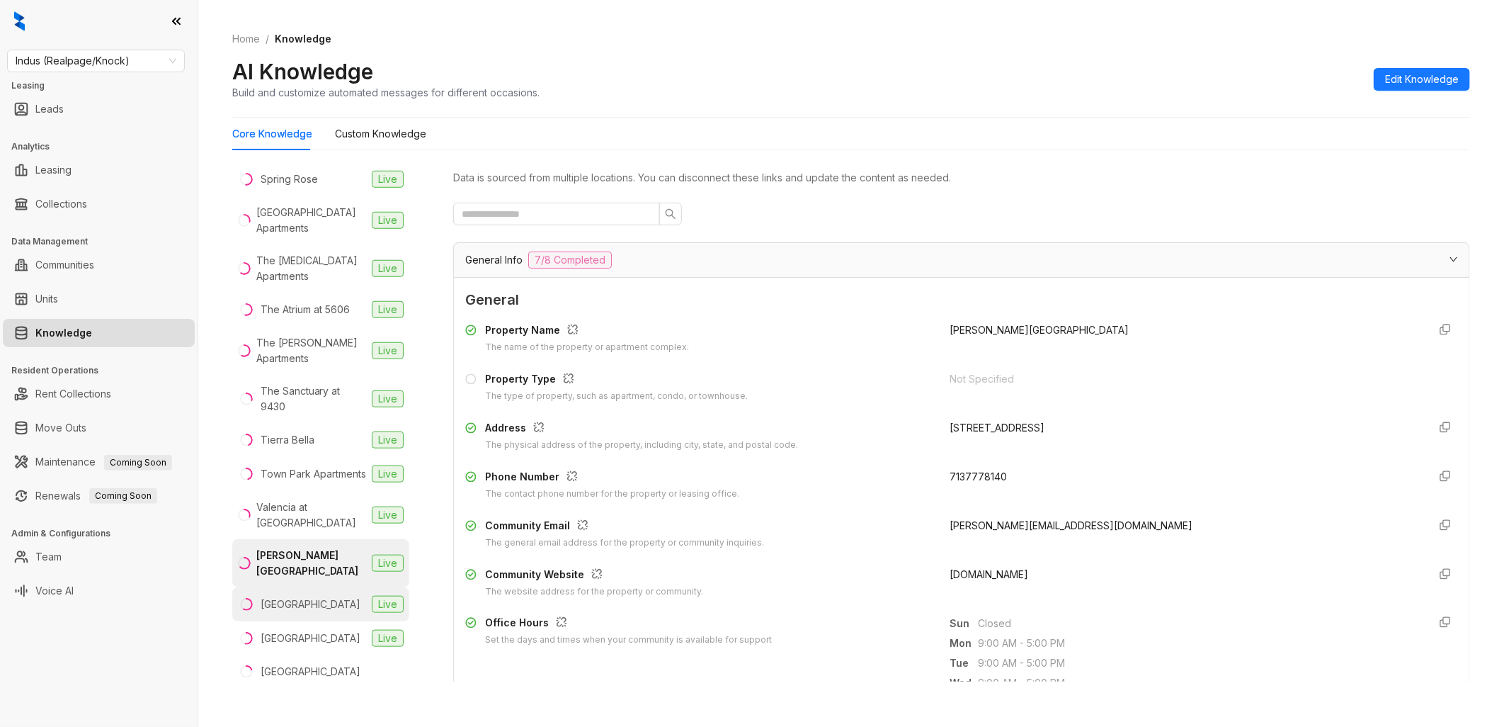
click at [323, 596] on div "[GEOGRAPHIC_DATA]" at bounding box center [311, 604] width 100 height 16
click at [319, 539] on li "[PERSON_NAME] Vista Live" at bounding box center [320, 563] width 177 height 48
click at [317, 630] on div "[GEOGRAPHIC_DATA]" at bounding box center [311, 638] width 100 height 16
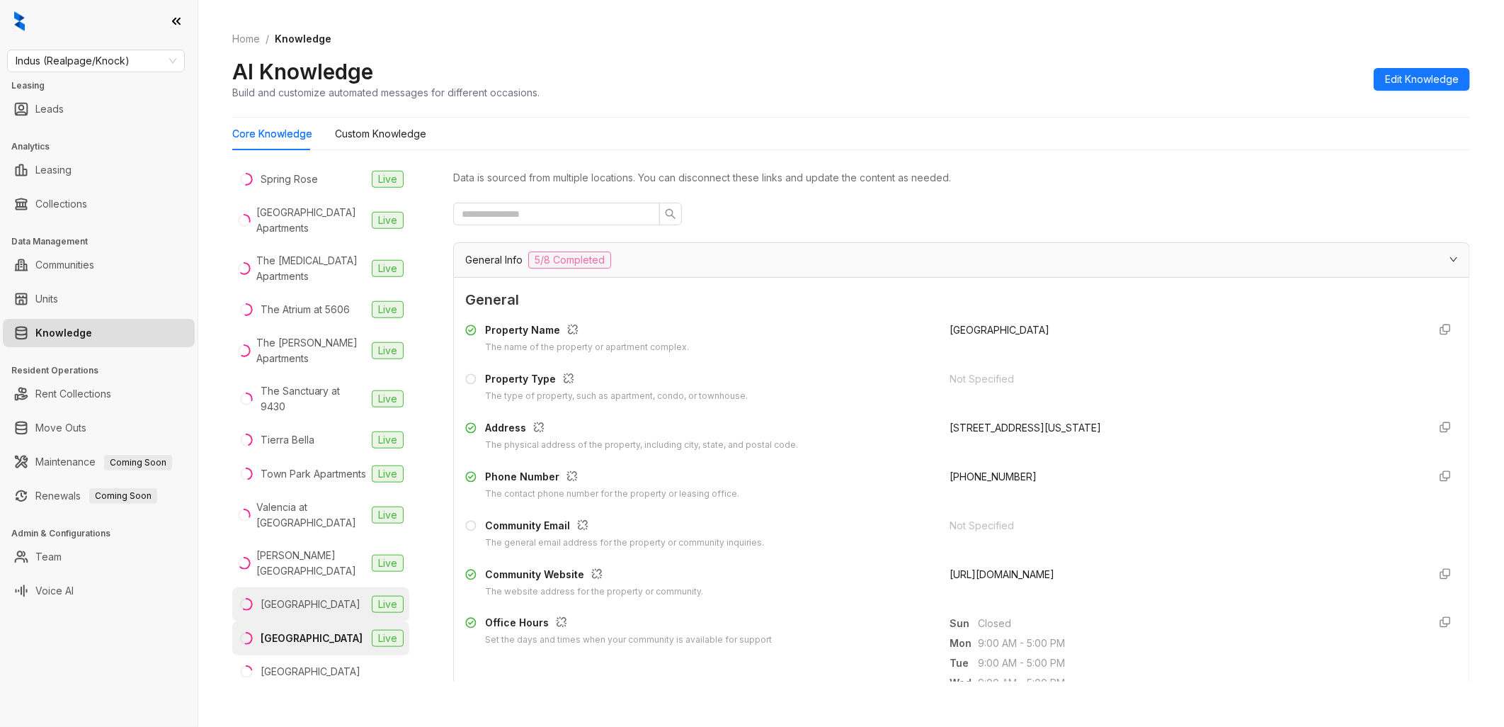
click at [324, 596] on div "[GEOGRAPHIC_DATA]" at bounding box center [311, 604] width 100 height 16
click at [988, 576] on span "[DOMAIN_NAME]" at bounding box center [989, 574] width 79 height 12
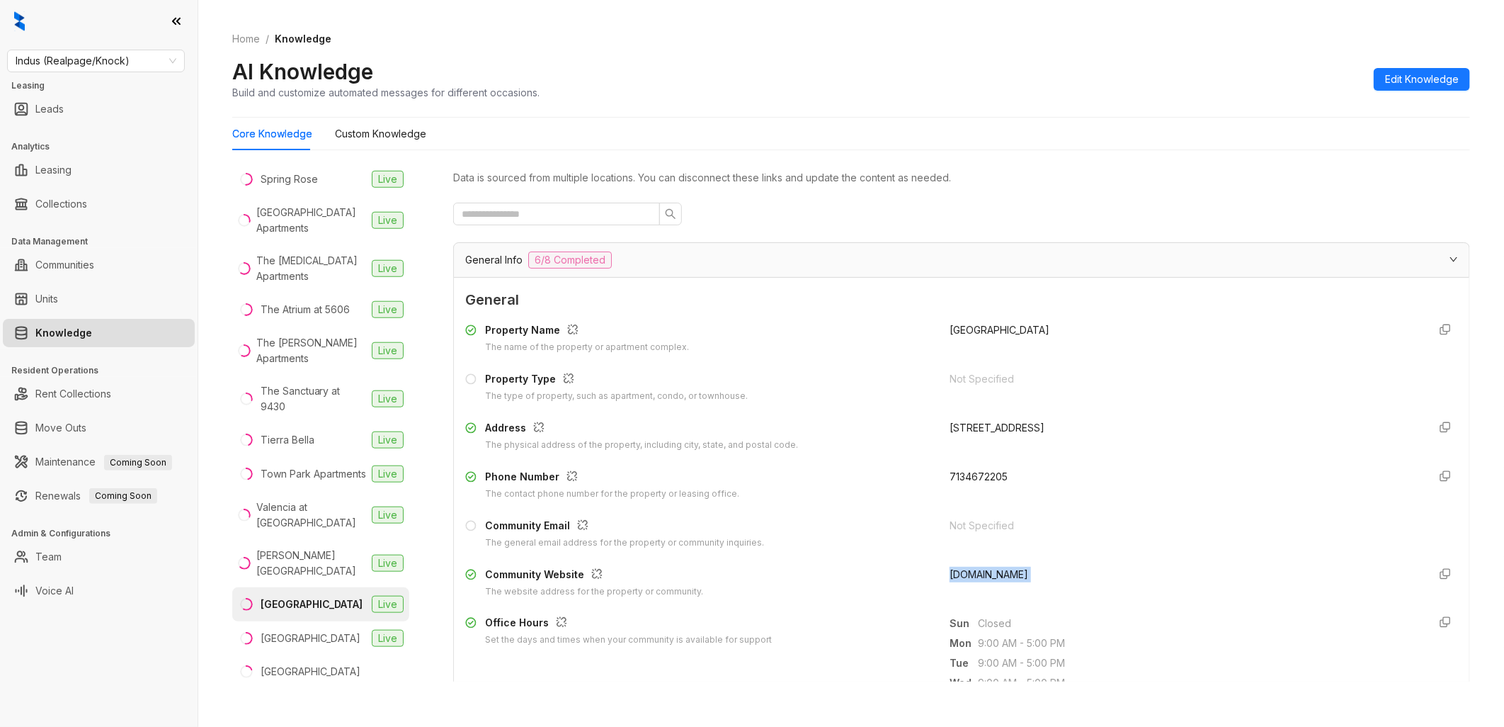
click at [988, 576] on span "[DOMAIN_NAME]" at bounding box center [989, 574] width 79 height 12
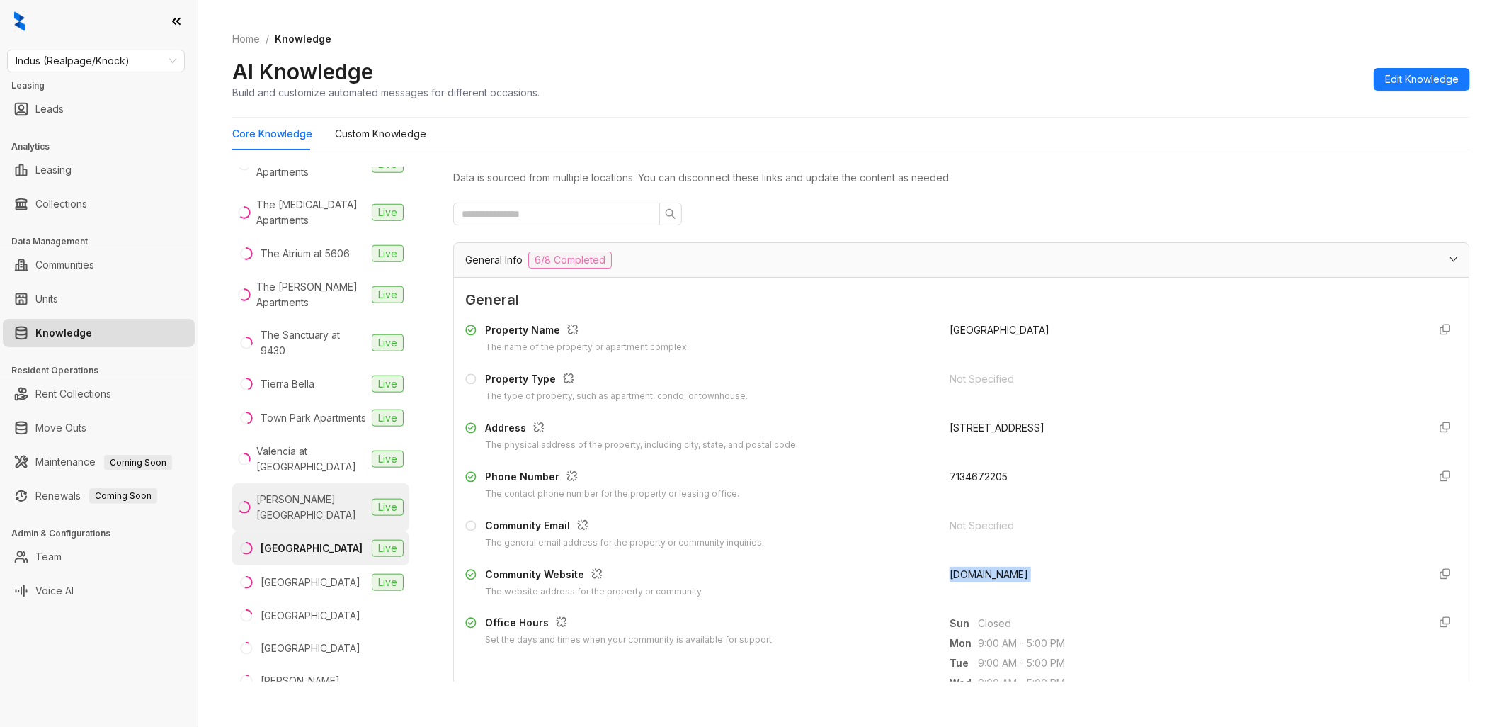
scroll to position [980, 0]
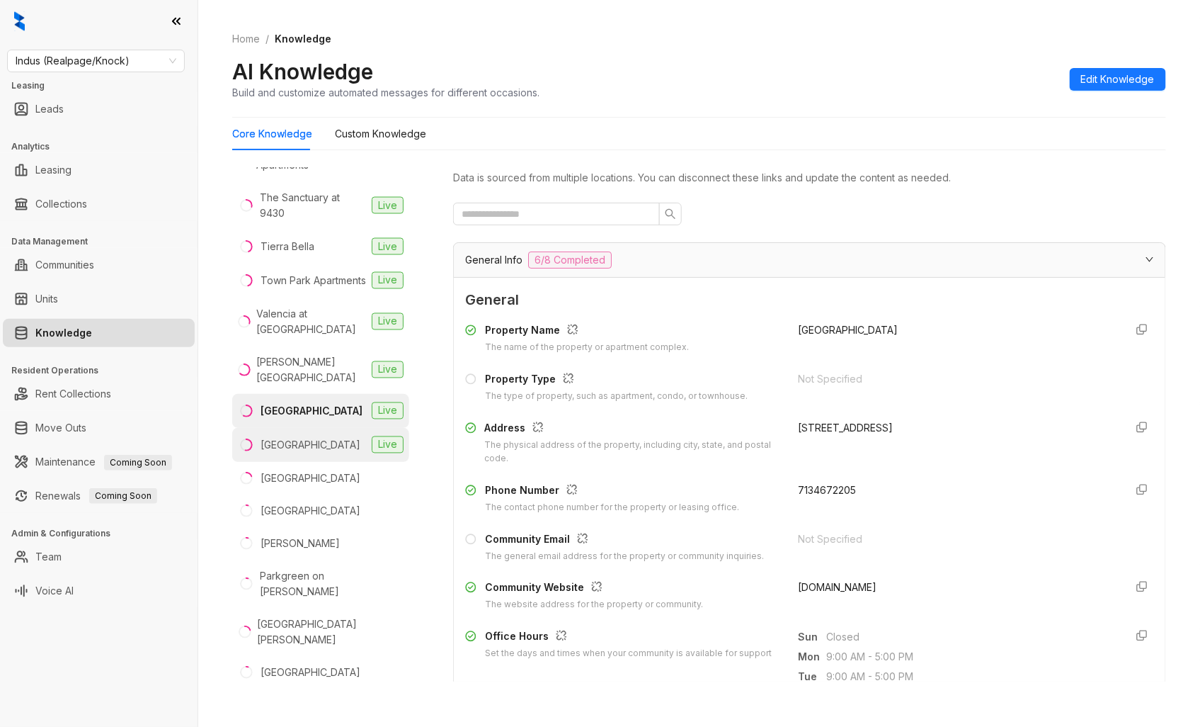
click at [319, 437] on div "[GEOGRAPHIC_DATA]" at bounding box center [311, 445] width 100 height 16
